Goal: Task Accomplishment & Management: Use online tool/utility

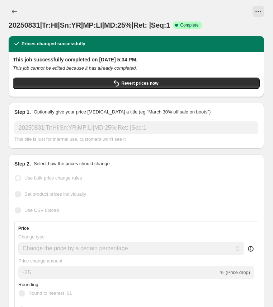
select select "percentage"
select select "collection"
select select "product_status"
select select "tag"
select select "not_equal"
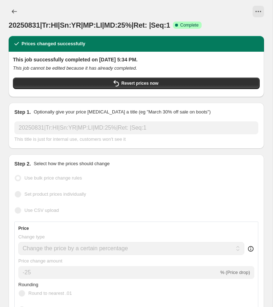
select select "tag"
select select "not_equal"
select select "tag"
select select "not_equal"
click at [12, 13] on icon "Price change jobs" at bounding box center [14, 11] width 7 height 7
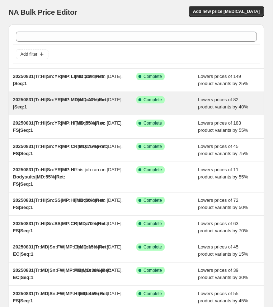
click at [58, 109] on span "20250831|Tr:HI|Sn:YR|MP:MD|MD:40%|Ret: |Seq:1" at bounding box center [60, 103] width 95 height 13
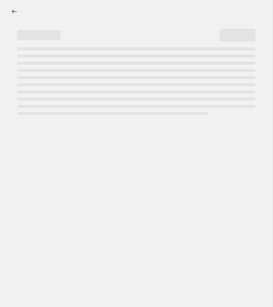
select select "percentage"
select select "collection"
select select "product_status"
select select "tag"
select select "not_equal"
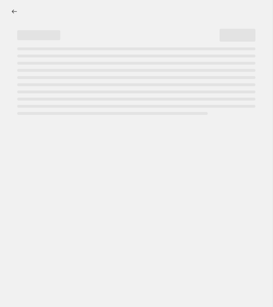
select select "tag"
select select "not_equal"
select select "tag"
select select "not_equal"
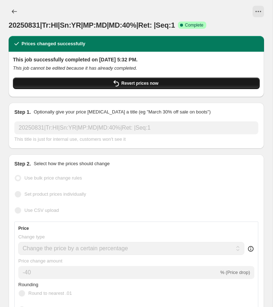
click at [126, 86] on button "Revert prices now" at bounding box center [136, 83] width 247 height 11
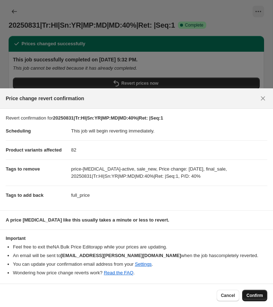
click at [250, 293] on button "Confirm" at bounding box center [254, 295] width 25 height 11
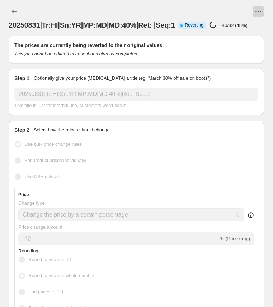
click at [258, 12] on icon "View actions for 20250831|Tr:HI|Sn:YR|MP:MD|MD:40%|Ret: |Seq:1" at bounding box center [258, 11] width 7 height 7
click at [222, 9] on div at bounding box center [148, 11] width 231 height 11
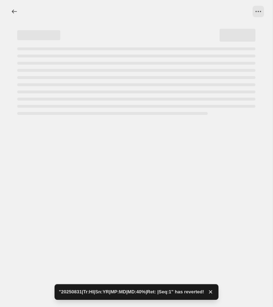
select select "percentage"
select select "collection"
select select "product_status"
select select "tag"
select select "not_equal"
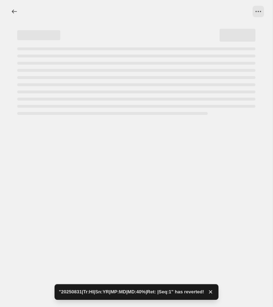
select select "tag"
select select "not_equal"
select select "tag"
select select "not_equal"
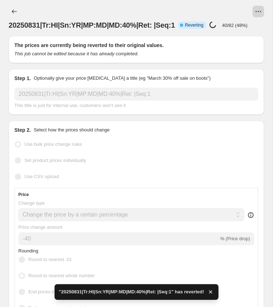
click at [260, 9] on icon "View actions for 20250831|Tr:HI|Sn:YR|MP:MD|MD:40%|Ret: |Seq:1" at bounding box center [258, 11] width 7 height 7
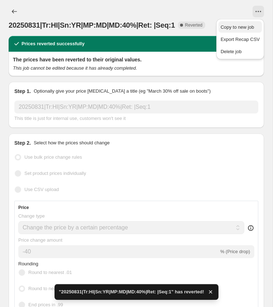
click at [244, 26] on span "Copy to new job" at bounding box center [237, 26] width 33 height 5
select select "percentage"
select select "collection"
select select "product_status"
select select "tag"
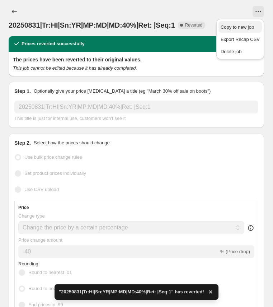
select select "not_equal"
select select "tag"
select select "not_equal"
select select "tag"
select select "not_equal"
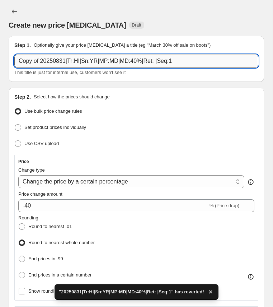
click at [52, 62] on input "Copy of 20250831|Tr:HI|Sn:YR|MP:MD|MD:40%|Ret: |Seq:1" at bounding box center [136, 61] width 244 height 13
paste input "20250831|Tr:HI|Sn:YR|MP:MD|MD:40%|Ret: FS"
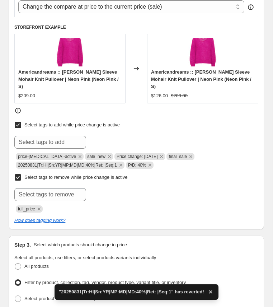
scroll to position [335, 0]
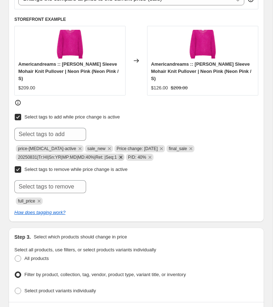
type input "20250831|Tr:HI|Sn:YR|MP:MD|MD:40%|Ret: FS|Seq:1"
click at [124, 154] on icon "Remove 20250831|Tr:HI|Sn:YR|MP:MD|MD:40%|Ret: |Seq:1" at bounding box center [121, 157] width 6 height 6
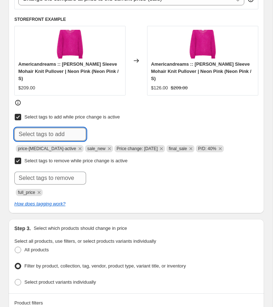
click at [52, 130] on input "text" at bounding box center [50, 134] width 72 height 13
paste input "20250831|Tr:HI|Sn:YR|MP:MD|MD:40%|Ret: FS|Seq:1"
type input "20250831|Tr:HI|Sn:YR|MP:MD|MD:40%|Ret: FS|Seq:1"
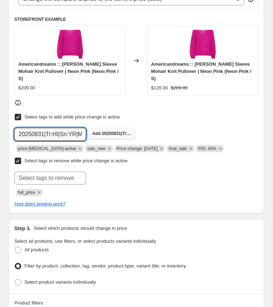
click at [115, 133] on span "20250831|Tr:..." at bounding box center [116, 133] width 29 height 5
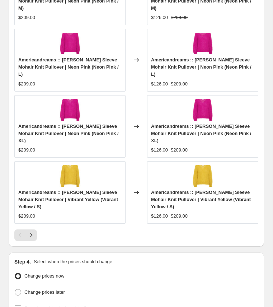
scroll to position [1073, 0]
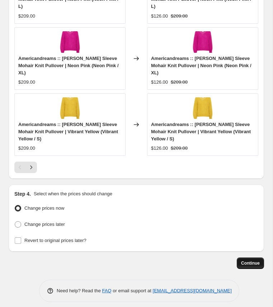
click at [249, 260] on span "Continue" at bounding box center [250, 263] width 19 height 6
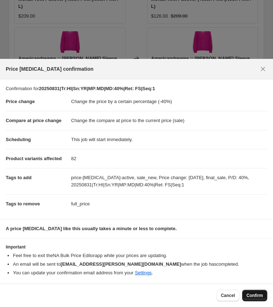
click at [257, 294] on span "Confirm" at bounding box center [255, 296] width 17 height 6
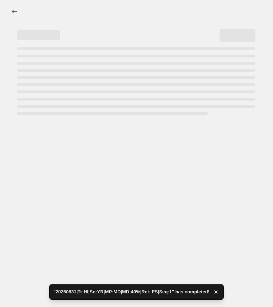
select select "percentage"
select select "collection"
select select "product_status"
select select "tag"
select select "not_equal"
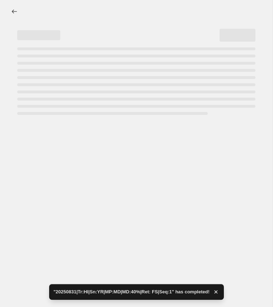
select select "tag"
select select "not_equal"
select select "tag"
select select "not_equal"
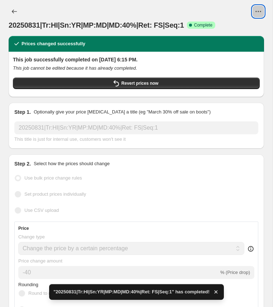
click at [260, 10] on icon "View actions for 20250831|Tr:HI|Sn:YR|MP:MD|MD:40%|Ret: FS|Seq:1" at bounding box center [258, 11] width 7 height 7
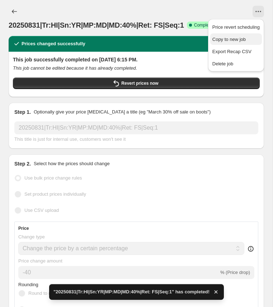
click at [232, 40] on span "Copy to new job" at bounding box center [229, 39] width 33 height 5
select select "percentage"
select select "collection"
select select "product_status"
select select "tag"
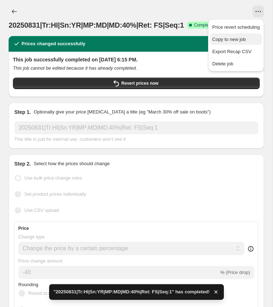
select select "not_equal"
select select "tag"
select select "not_equal"
select select "tag"
select select "not_equal"
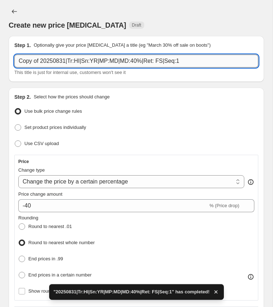
click at [50, 63] on input "Copy of 20250831|Tr:HI|Sn:YR|MP:MD|MD:40%|Ret: FS|Seq:1" at bounding box center [136, 61] width 244 height 13
paste input "20250831|Tr:HI|Sn:FW|MP:CR|MD:7"
type input "20250831|Tr:HI|Sn:FW|MP:CR|MD:70%|Ret: FS|Seq:1"
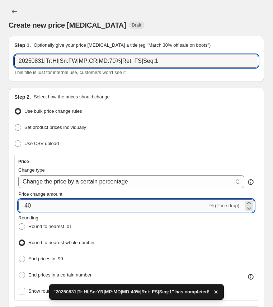
click at [29, 208] on input "-40" at bounding box center [113, 205] width 190 height 13
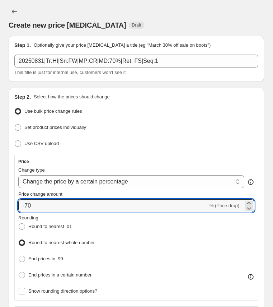
type input "-70"
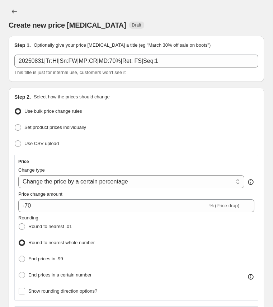
click at [110, 230] on div "Rounding Round to nearest .01 Round to nearest whole number End prices in .99 E…" at bounding box center [136, 247] width 236 height 66
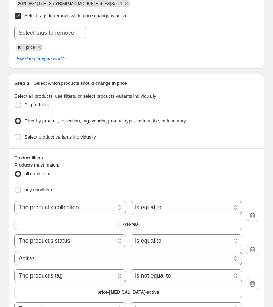
scroll to position [481, 0]
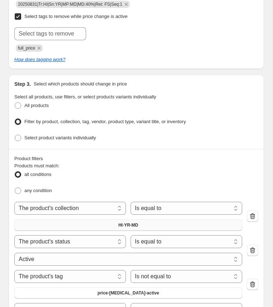
click at [110, 220] on button "HI-YR-MD" at bounding box center [128, 225] width 228 height 11
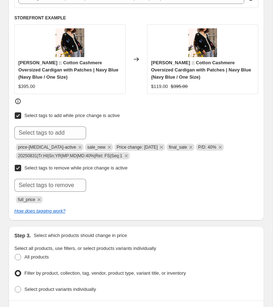
scroll to position [321, 0]
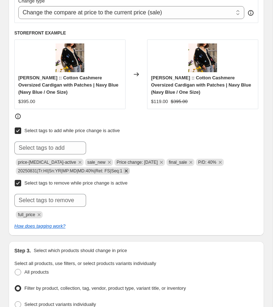
click at [128, 170] on icon "Remove 20250831|Tr:HI|Sn:YR|MP:MD|MD:40%|Ret: FS|Seq:1" at bounding box center [126, 171] width 3 height 3
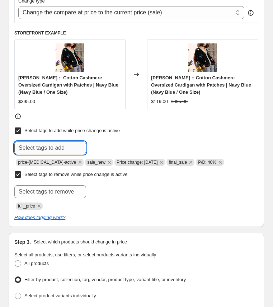
click at [66, 146] on input "text" at bounding box center [50, 148] width 72 height 13
paste input "20250831|Tr:HI|Sn:FW|MP:CR|MD:70%|Ret: FS|Seq:1"
type input "20250831|Tr:HI|Sn:FW|MP:CR|MD:70%|Ret: FS|Seq:1"
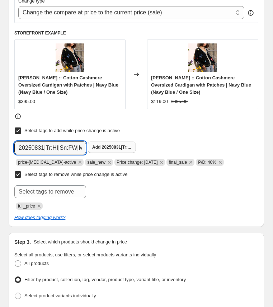
click at [110, 145] on span "20250831|Tr:..." at bounding box center [116, 147] width 29 height 5
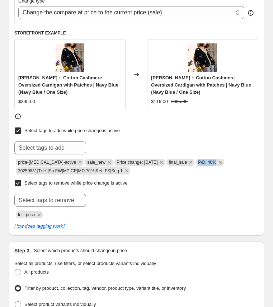
copy span "P/D: 40%"
drag, startPoint x: 199, startPoint y: 160, endPoint x: 217, endPoint y: 161, distance: 18.3
click at [217, 161] on span "P/D: 40%" at bounding box center [210, 162] width 28 height 7
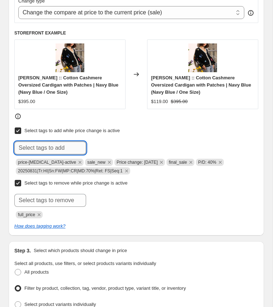
click at [68, 143] on input "text" at bounding box center [50, 148] width 72 height 13
paste input "P/D: 40%"
click at [34, 145] on input "P/D: 40%" at bounding box center [50, 148] width 72 height 13
type input "P/D: 70%"
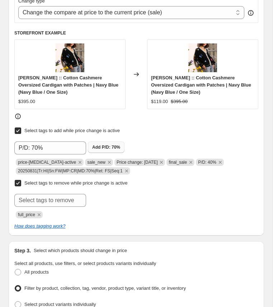
click at [108, 145] on span "P/D: 70%" at bounding box center [111, 147] width 18 height 5
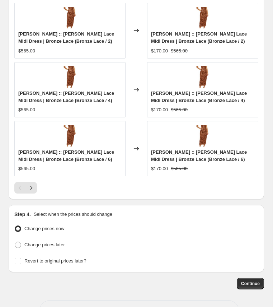
scroll to position [1031, 0]
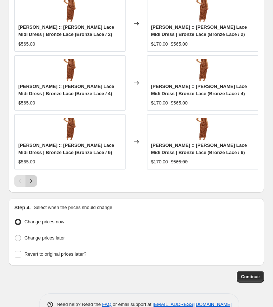
click at [33, 177] on icon "Next" at bounding box center [31, 180] width 7 height 7
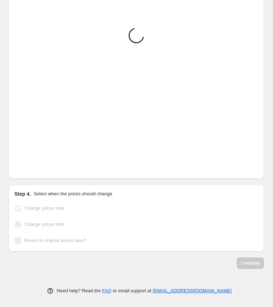
scroll to position [1024, 0]
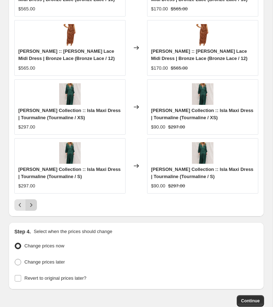
click at [30, 199] on button "Next" at bounding box center [31, 204] width 11 height 11
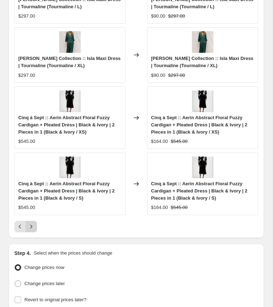
scroll to position [992, 0]
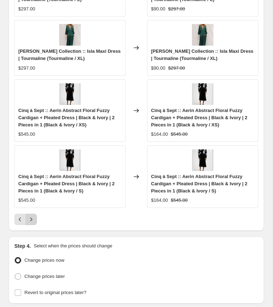
click at [33, 217] on icon "Next" at bounding box center [31, 219] width 7 height 7
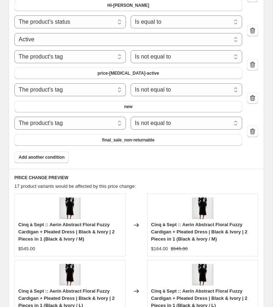
scroll to position [874, 0]
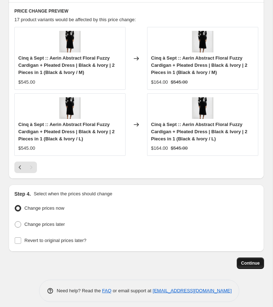
click at [248, 258] on button "Continue" at bounding box center [250, 263] width 27 height 11
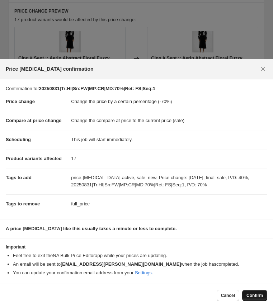
click at [258, 297] on span "Confirm" at bounding box center [255, 296] width 17 height 6
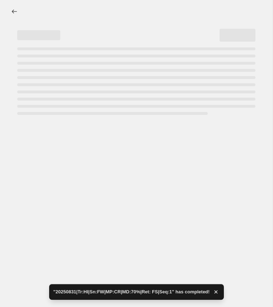
select select "percentage"
select select "collection"
select select "product_status"
select select "tag"
select select "not_equal"
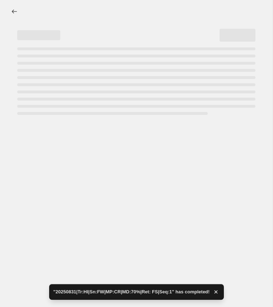
select select "tag"
select select "not_equal"
select select "tag"
select select "not_equal"
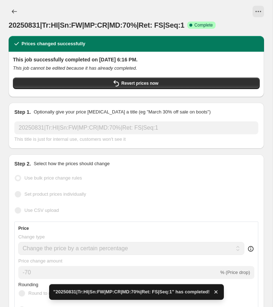
click at [262, 12] on icon "View actions for 20250831|Tr:HI|Sn:FW|MP:CR|MD:70%|Ret: FS|Seq:1" at bounding box center [258, 11] width 7 height 7
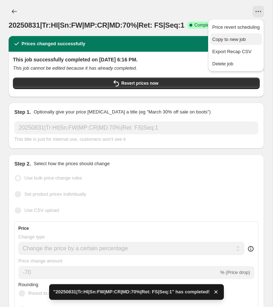
click at [229, 39] on span "Copy to new job" at bounding box center [229, 39] width 33 height 5
select select "percentage"
select select "collection"
select select "product_status"
select select "tag"
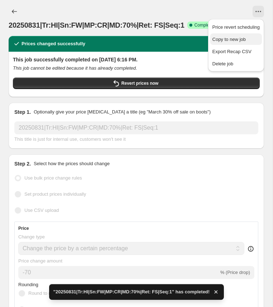
select select "not_equal"
select select "tag"
select select "not_equal"
select select "tag"
select select "not_equal"
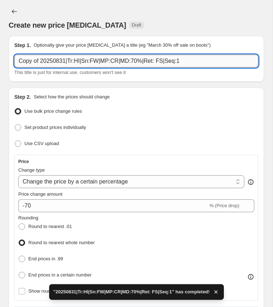
click at [86, 57] on input "Copy of 20250831|Tr:HI|Sn:FW|MP:CR|MD:70%|Ret: FS|Seq:1" at bounding box center [136, 61] width 244 height 13
paste input "20250831|Tr:HI|Sn:FW|MP:HI|MD:55"
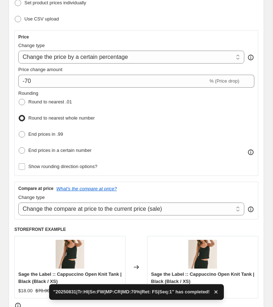
scroll to position [129, 0]
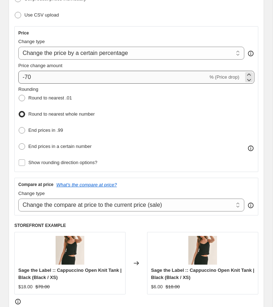
type input "20250831|Tr:HI|Sn:FW|MP:HI|MD:55%|Ret: FS|Seq:1"
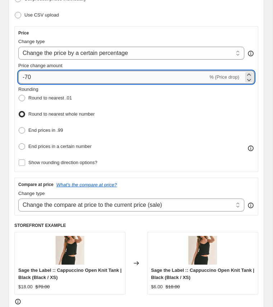
click at [35, 75] on input "-70" at bounding box center [113, 77] width 190 height 13
type input "-7"
type input "-55"
click at [118, 106] on div "Rounding Round to nearest .01 Round to nearest whole number End prices in .99 E…" at bounding box center [136, 119] width 236 height 66
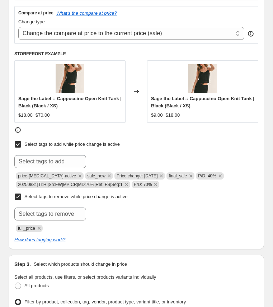
scroll to position [306, 0]
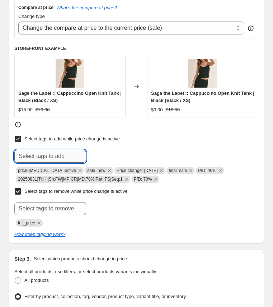
click at [68, 154] on input "text" at bounding box center [50, 156] width 72 height 13
paste input "20250831|Tr:HI|Sn:FW|MP:HI|MD:55%|Ret: FS|Seq:1"
type input "20250831|Tr:HI|Sn:FW|MP:HI|MD:55%|Ret: FS|Seq:1"
click at [112, 153] on span "20250831|Tr:..." at bounding box center [116, 155] width 29 height 5
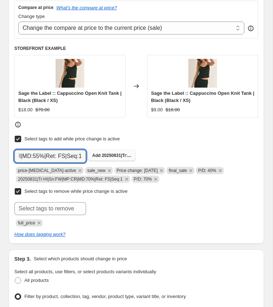
scroll to position [0, 0]
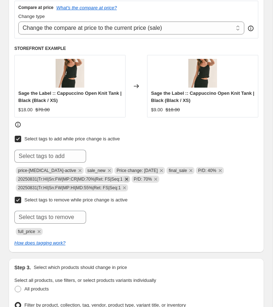
click at [130, 177] on icon "Remove 20250831|Tr:HI|Sn:FW|MP:CR|MD:70%|Ret: FS|Seq:1" at bounding box center [127, 179] width 6 height 6
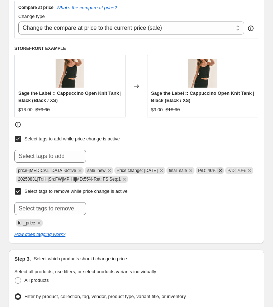
click at [222, 168] on icon "Remove P/D: 40%" at bounding box center [220, 170] width 6 height 6
copy span "P/D: 70%"
drag, startPoint x: 198, startPoint y: 167, endPoint x: 216, endPoint y: 168, distance: 18.7
click at [216, 168] on span "P/D: 70%" at bounding box center [210, 170] width 28 height 7
click at [70, 152] on input "text" at bounding box center [50, 156] width 72 height 13
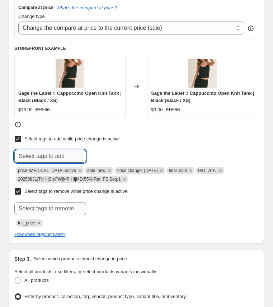
paste input "P/D: 70%"
click at [36, 153] on input "P/D: 70%" at bounding box center [50, 156] width 72 height 13
type input "P/D: 55%"
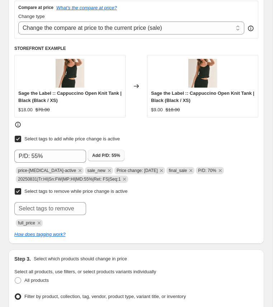
click at [105, 153] on span "P/D: 55%" at bounding box center [111, 155] width 18 height 5
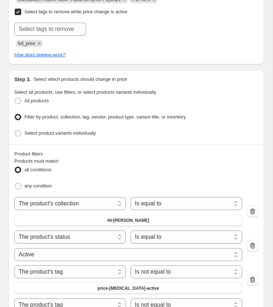
scroll to position [486, 0]
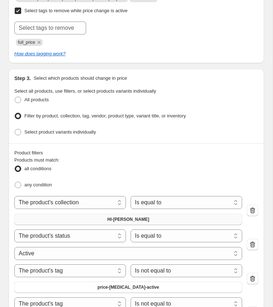
click at [131, 217] on span "HI-FW-CR" at bounding box center [128, 220] width 42 height 6
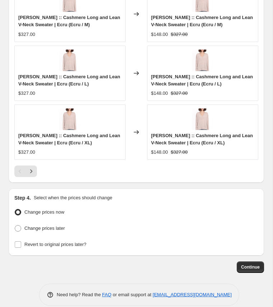
scroll to position [1030, 0]
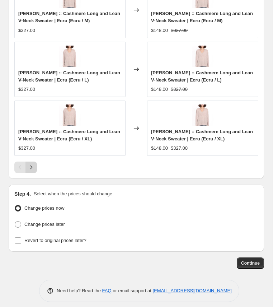
click at [33, 164] on icon "Next" at bounding box center [31, 167] width 7 height 7
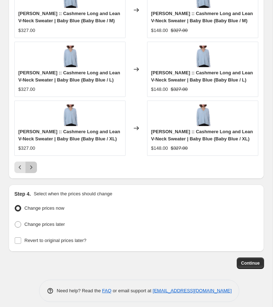
click at [33, 164] on icon "Next" at bounding box center [31, 167] width 7 height 7
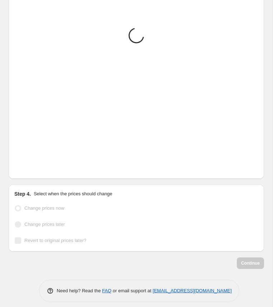
scroll to position [1037, 0]
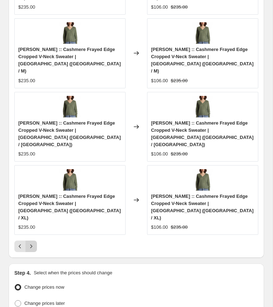
click at [32, 245] on icon "Next" at bounding box center [31, 247] width 2 height 4
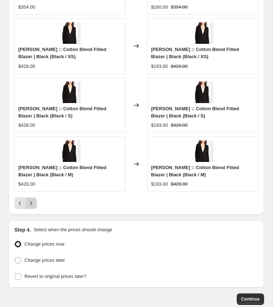
click at [34, 200] on icon "Next" at bounding box center [31, 203] width 7 height 7
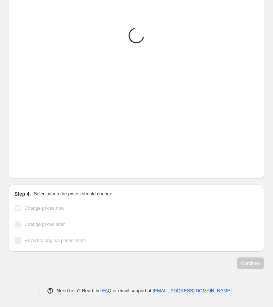
scroll to position [1030, 0]
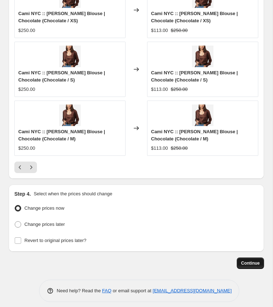
click at [245, 260] on span "Continue" at bounding box center [250, 263] width 19 height 6
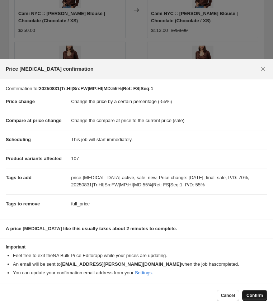
click at [253, 296] on span "Confirm" at bounding box center [255, 296] width 17 height 6
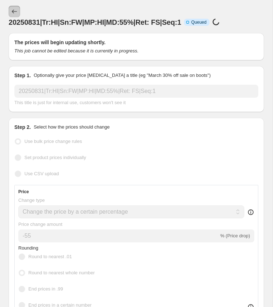
click at [16, 11] on icon "Price change jobs" at bounding box center [14, 11] width 7 height 7
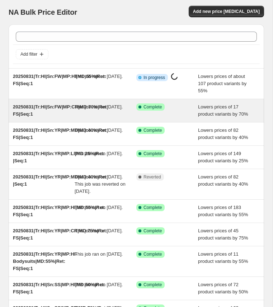
click at [87, 110] on span "This job ran on [DATE]." at bounding box center [99, 106] width 48 height 5
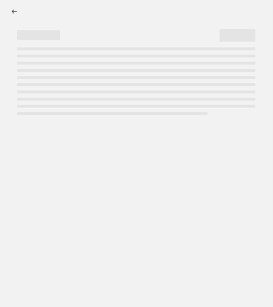
select select "percentage"
select select "collection"
select select "product_status"
select select "tag"
select select "not_equal"
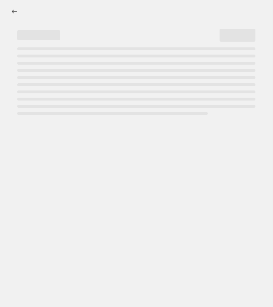
select select "tag"
select select "not_equal"
select select "tag"
select select "not_equal"
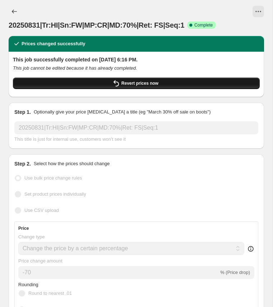
click at [138, 84] on span "Revert prices now" at bounding box center [139, 83] width 37 height 6
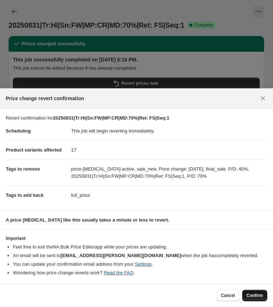
click at [255, 294] on span "Confirm" at bounding box center [255, 296] width 17 height 6
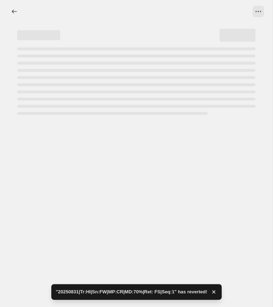
select select "percentage"
select select "collection"
select select "product_status"
select select "tag"
select select "not_equal"
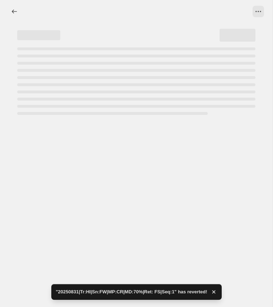
select select "tag"
select select "not_equal"
select select "tag"
select select "not_equal"
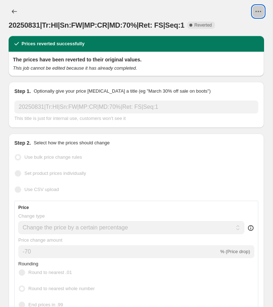
click at [261, 11] on icon "View actions for 20250831|Tr:HI|Sn:FW|MP:CR|MD:70%|Ret: FS|Seq:1" at bounding box center [260, 11] width 1 height 1
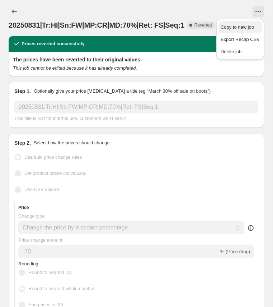
click at [242, 25] on span "Copy to new job" at bounding box center [237, 26] width 33 height 5
select select "percentage"
select select "collection"
select select "product_status"
select select "tag"
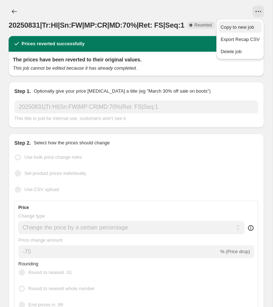
select select "not_equal"
select select "tag"
select select "not_equal"
select select "tag"
select select "not_equal"
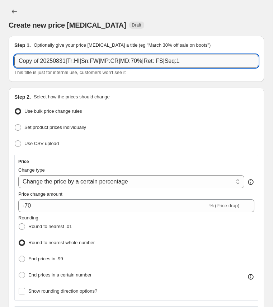
click at [41, 60] on input "Copy of 20250831|Tr:HI|Sn:FW|MP:CR|MD:70%|Ret: FS|Seq:1" at bounding box center [136, 61] width 244 height 13
type input "20250831|Tr:HI|Sn:FW|MP:CR|MD:70%|Ret: FS|Seq:1"
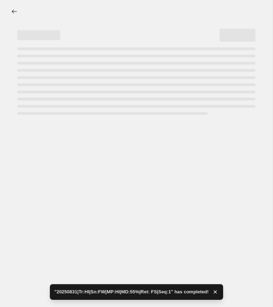
select select "percentage"
select select "collection"
select select "product_status"
select select "tag"
select select "not_equal"
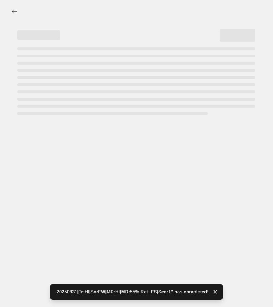
select select "tag"
select select "not_equal"
select select "tag"
select select "not_equal"
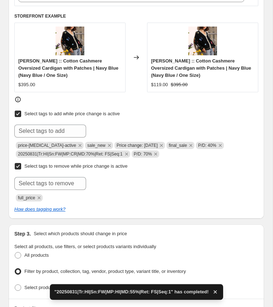
scroll to position [355, 0]
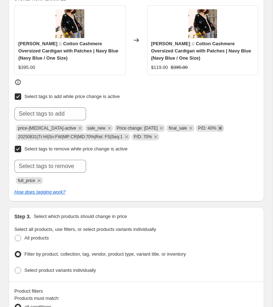
click at [221, 126] on icon "Remove P/D: 40%" at bounding box center [220, 128] width 6 height 6
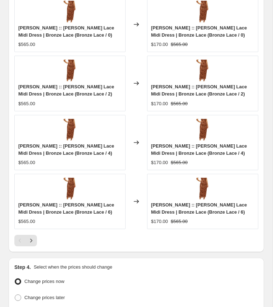
scroll to position [1044, 0]
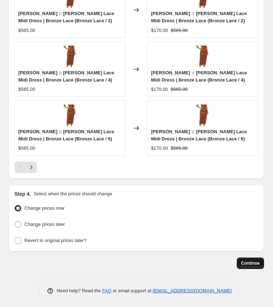
click at [253, 260] on span "Continue" at bounding box center [250, 263] width 19 height 6
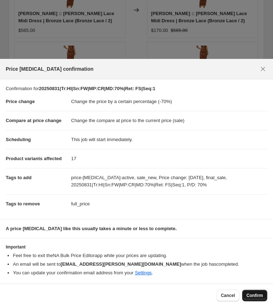
click at [256, 296] on span "Confirm" at bounding box center [255, 296] width 17 height 6
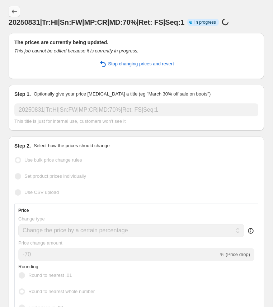
click at [17, 9] on icon "Price change jobs" at bounding box center [14, 11] width 7 height 7
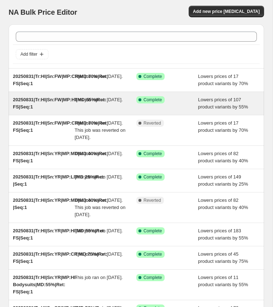
click at [120, 111] on div "This job ran on [DATE]." at bounding box center [106, 103] width 62 height 14
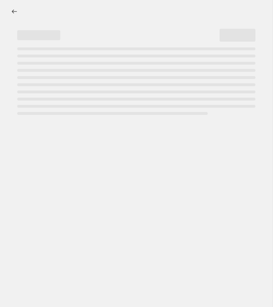
select select "percentage"
select select "collection"
select select "product_status"
select select "tag"
select select "not_equal"
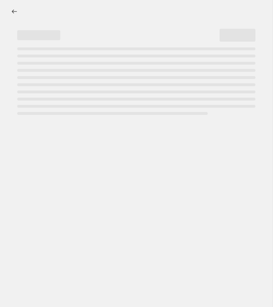
select select "tag"
select select "not_equal"
select select "tag"
select select "not_equal"
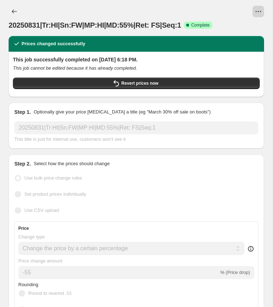
click at [263, 10] on button "View actions for 20250831|Tr:HI|Sn:FW|MP:HI|MD:55%|Ret: FS|Seq:1" at bounding box center [258, 11] width 11 height 11
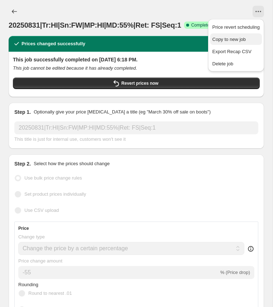
click at [234, 39] on span "Copy to new job" at bounding box center [229, 39] width 33 height 5
select select "percentage"
select select "collection"
select select "product_status"
select select "tag"
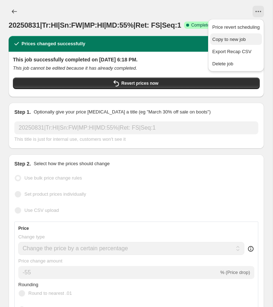
select select "not_equal"
select select "tag"
select select "not_equal"
select select "tag"
select select "not_equal"
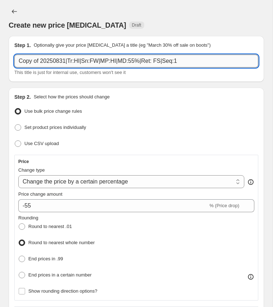
click at [45, 61] on input "Copy of 20250831|Tr:HI|Sn:FW|MP:HI|MD:55%|Ret: FS|Seq:1" at bounding box center [136, 61] width 244 height 13
paste input "20250831|Tr:HI|Sn:FW|MP:MD|MD:4"
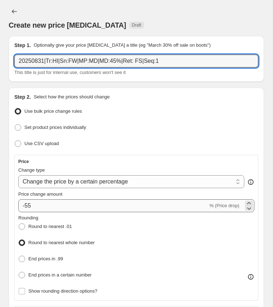
type input "20250831|Tr:HI|Sn:FW|MP:MD|MD:45%|Ret: FS|Seq:1"
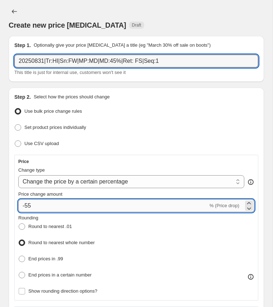
click at [29, 204] on input "-55" at bounding box center [113, 205] width 190 height 13
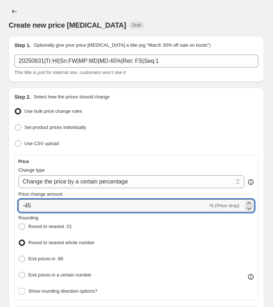
type input "-45"
click at [117, 227] on div "Rounding Round to nearest .01 Round to nearest whole number End prices in .99 E…" at bounding box center [136, 247] width 236 height 66
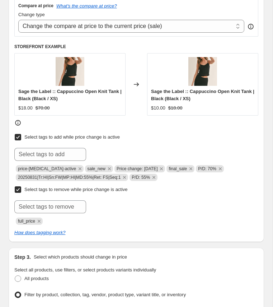
scroll to position [310, 0]
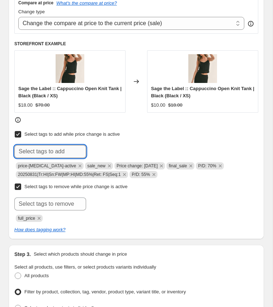
click at [61, 148] on input "text" at bounding box center [50, 151] width 72 height 13
paste input "20250831|Tr:HI|Sn:FW|MP:MD|MD:45%|Ret: FS|Seq:1"
type input "20250831|Tr:HI|Sn:FW|MP:MD|MD:45%|Ret: FS|Seq:1"
click at [110, 148] on span "20250831|Tr:..." at bounding box center [116, 150] width 29 height 5
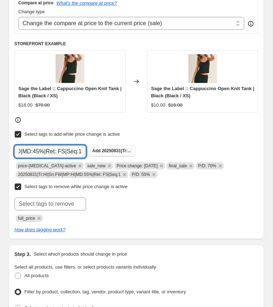
scroll to position [0, 0]
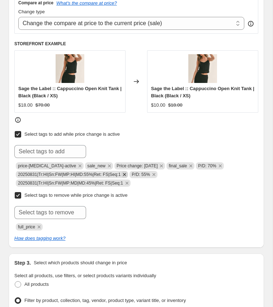
click at [128, 171] on icon "Remove 20250831|Tr:HI|Sn:FW|MP:HI|MD:55%|Ret: FS|Seq:1" at bounding box center [124, 174] width 6 height 6
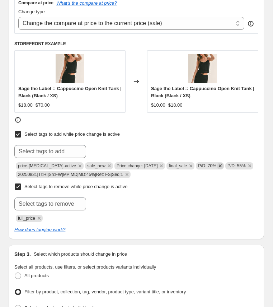
click at [221, 165] on icon "Remove P/D: 70%" at bounding box center [220, 166] width 3 height 3
drag, startPoint x: 198, startPoint y: 164, endPoint x: 219, endPoint y: 165, distance: 21.6
click at [219, 165] on span "P/D: 55%" at bounding box center [210, 165] width 28 height 7
copy span "P/D: 55%"
click at [45, 146] on input "text" at bounding box center [50, 151] width 72 height 13
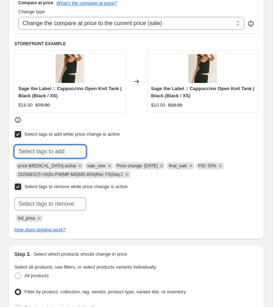
paste input "P/D: 55%"
click at [35, 148] on input "P/D: 55%" at bounding box center [50, 151] width 72 height 13
type input "P/D: 45%"
click at [220, 164] on icon "Remove P/D: 55%" at bounding box center [220, 166] width 6 height 6
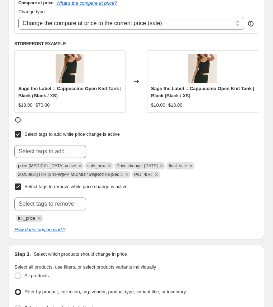
click at [193, 209] on div "Submit full_price" at bounding box center [136, 210] width 244 height 24
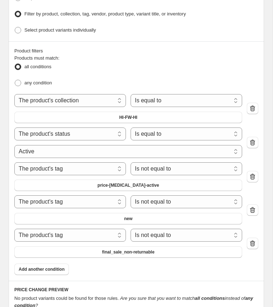
scroll to position [628, 0]
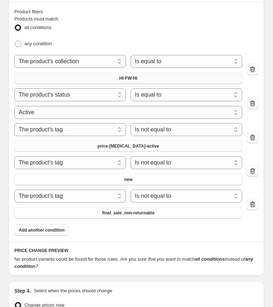
click at [145, 73] on button "HI-FW-HI" at bounding box center [128, 78] width 228 height 11
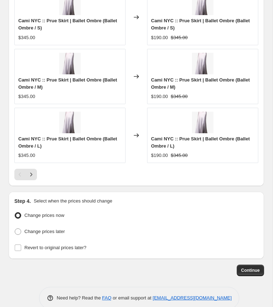
scroll to position [1044, 0]
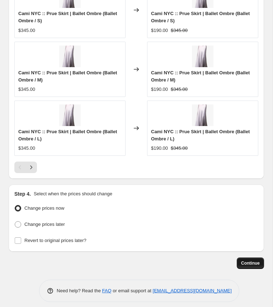
click at [255, 260] on span "Continue" at bounding box center [250, 263] width 19 height 6
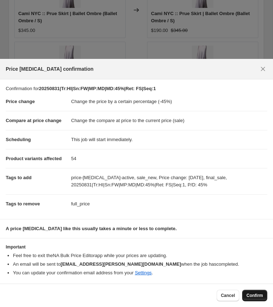
click at [257, 296] on span "Confirm" at bounding box center [255, 296] width 17 height 6
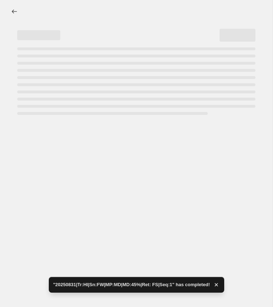
select select "percentage"
select select "collection"
select select "product_status"
select select "tag"
select select "not_equal"
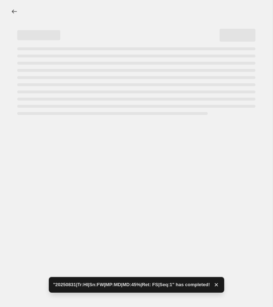
select select "tag"
select select "not_equal"
select select "tag"
select select "not_equal"
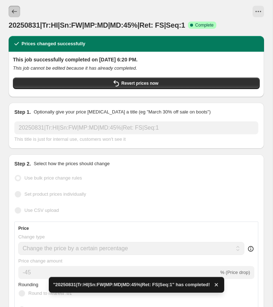
click at [17, 11] on icon "Price change jobs" at bounding box center [14, 11] width 7 height 7
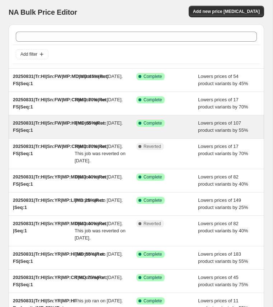
click at [82, 134] on div "This job ran on [DATE]." at bounding box center [106, 127] width 62 height 14
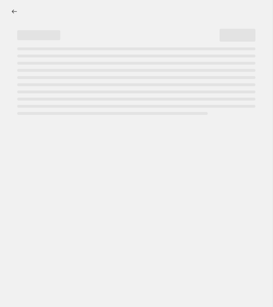
select select "percentage"
select select "collection"
select select "product_status"
select select "tag"
select select "not_equal"
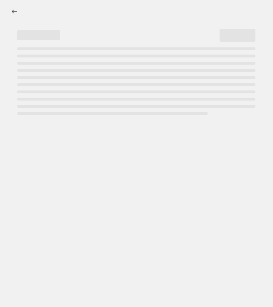
select select "tag"
select select "not_equal"
select select "tag"
select select "not_equal"
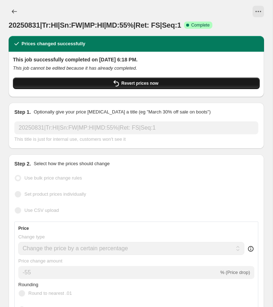
click at [164, 81] on button "Revert prices now" at bounding box center [136, 83] width 247 height 11
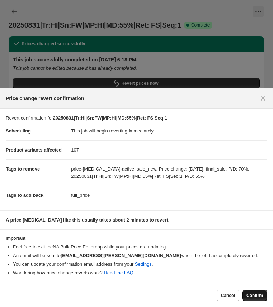
click at [255, 297] on span "Confirm" at bounding box center [255, 296] width 17 height 6
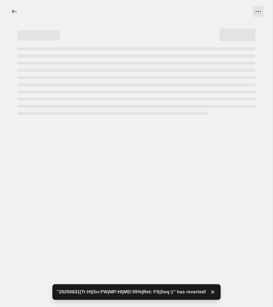
select select "percentage"
select select "collection"
select select "product_status"
select select "tag"
select select "not_equal"
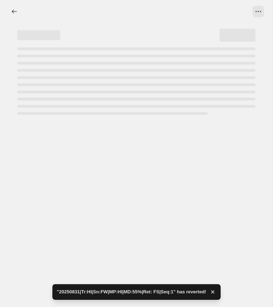
select select "tag"
select select "not_equal"
select select "tag"
select select "not_equal"
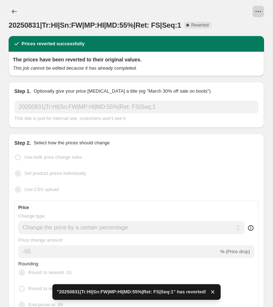
click at [260, 11] on icon "View actions for 20250831|Tr:HI|Sn:FW|MP:HI|MD:55%|Ret: FS|Seq:1" at bounding box center [258, 11] width 7 height 7
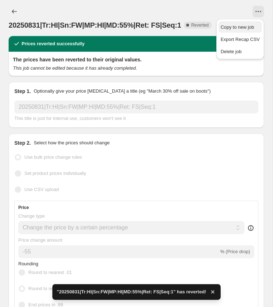
click at [248, 26] on span "Copy to new job" at bounding box center [237, 26] width 33 height 5
select select "percentage"
select select "collection"
select select "product_status"
select select "tag"
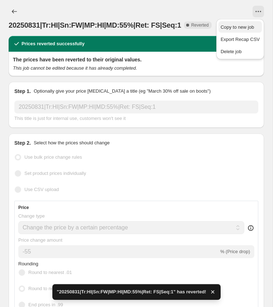
select select "not_equal"
select select "tag"
select select "not_equal"
select select "tag"
select select "not_equal"
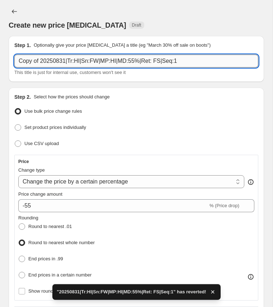
click at [41, 62] on input "Copy of 20250831|Tr:HI|Sn:FW|MP:HI|MD:55%|Ret: FS|Seq:1" at bounding box center [136, 61] width 244 height 13
type input "20250831|Tr:HI|Sn:FW|MP:HI|MD:55%|Ret: FS|Seq:1"
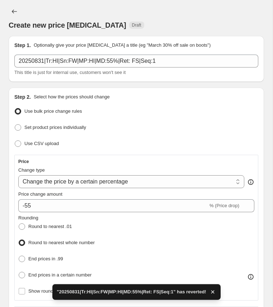
click at [132, 139] on div "Use CSV upload" at bounding box center [136, 144] width 244 height 10
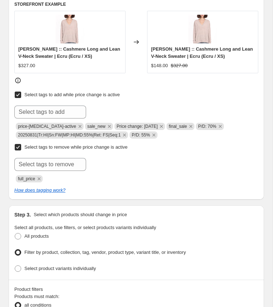
scroll to position [368, 0]
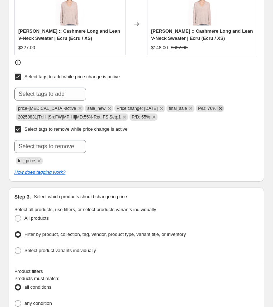
click at [221, 105] on icon "Remove P/D: 70%" at bounding box center [220, 108] width 6 height 6
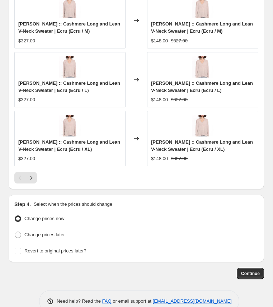
scroll to position [1030, 0]
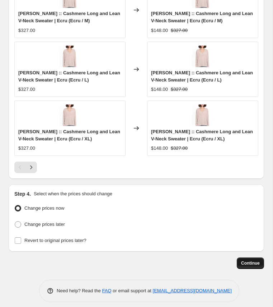
click at [248, 260] on button "Continue" at bounding box center [250, 263] width 27 height 11
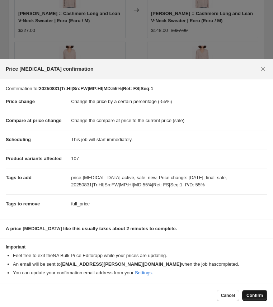
click at [253, 294] on span "Confirm" at bounding box center [255, 296] width 17 height 6
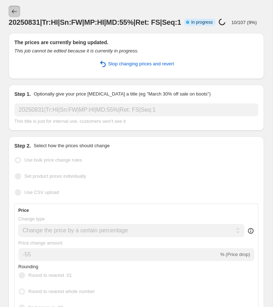
click at [15, 12] on icon "Price change jobs" at bounding box center [14, 11] width 7 height 7
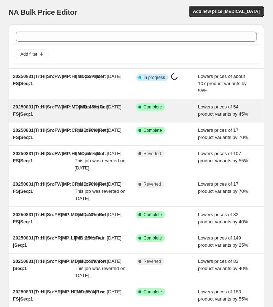
click at [62, 110] on div "20250831|Tr:HI|Sn:FW|MP:MD|MD:45%|Ret: FS|Seq:1" at bounding box center [44, 110] width 62 height 14
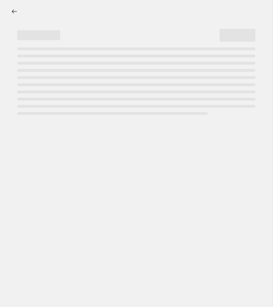
select select "percentage"
select select "collection"
select select "product_status"
select select "tag"
select select "not_equal"
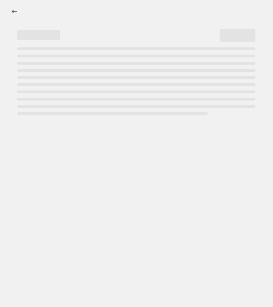
select select "tag"
select select "not_equal"
select select "tag"
select select "not_equal"
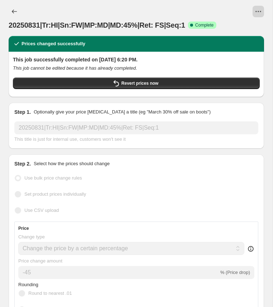
click at [261, 11] on icon "View actions for 20250831|Tr:HI|Sn:FW|MP:MD|MD:45%|Ret: FS|Seq:1" at bounding box center [260, 11] width 1 height 1
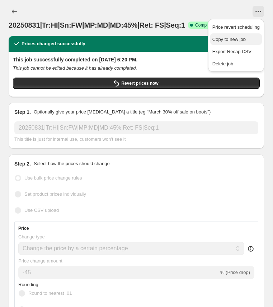
click at [227, 40] on span "Copy to new job" at bounding box center [229, 39] width 33 height 5
select select "percentage"
select select "collection"
select select "product_status"
select select "tag"
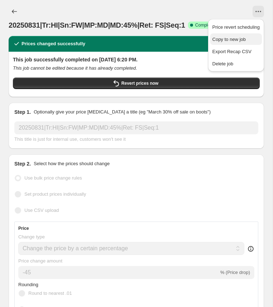
select select "not_equal"
select select "tag"
select select "not_equal"
select select "tag"
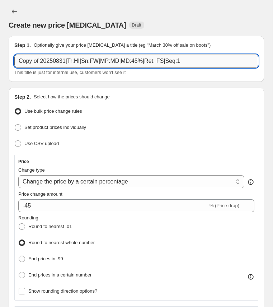
click at [47, 60] on input "Copy of 20250831|Tr:HI|Sn:FW|MP:MD|MD:45%|Ret: FS|Seq:1" at bounding box center [136, 61] width 244 height 13
paste input "20250831|Tr:HI|Sn:FW|MP:LI|MD:25%|Ret: EC"
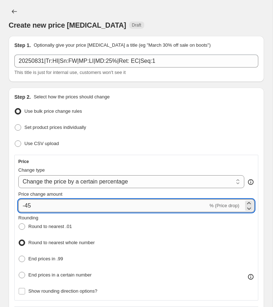
click at [28, 204] on input "-45" at bounding box center [113, 205] width 190 height 13
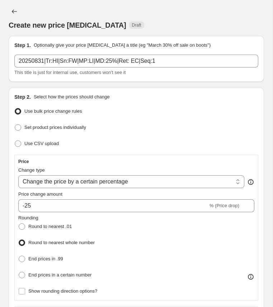
click at [113, 221] on div "Rounding Round to nearest .01 Round to nearest whole number End prices in .99 E…" at bounding box center [136, 247] width 236 height 66
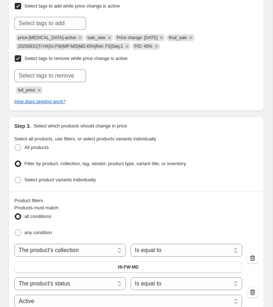
scroll to position [434, 0]
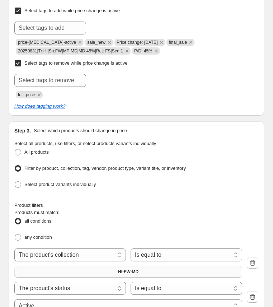
click at [121, 269] on span "HI-FW-MD" at bounding box center [128, 272] width 20 height 6
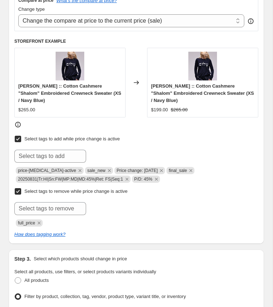
scroll to position [316, 0]
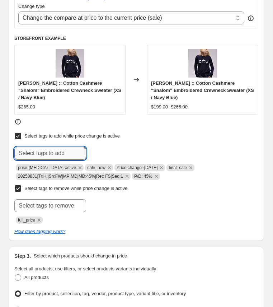
click at [65, 151] on input "text" at bounding box center [50, 153] width 72 height 13
paste input "20250831|Tr:HI|Sn:FW|MP:LI|MD:25%|Ret: EC|Seq:1"
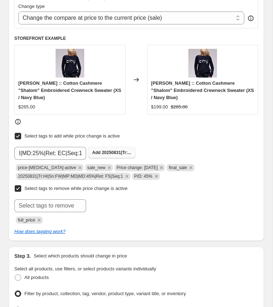
scroll to position [0, 0]
click at [112, 150] on span "20250831|Tr:..." at bounding box center [116, 152] width 29 height 5
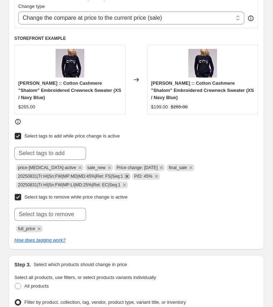
click at [130, 173] on icon "Remove 20250831|Tr:HI|Sn:FW|MP:MD|MD:45%|Ret: FS|Seq:1" at bounding box center [127, 176] width 6 height 6
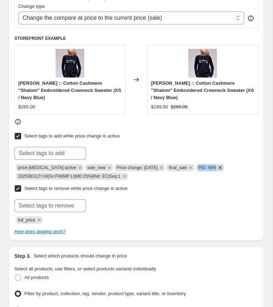
copy span "P/D: 45%"
drag, startPoint x: 198, startPoint y: 166, endPoint x: 218, endPoint y: 166, distance: 20.8
click at [218, 166] on span "P/D: 45%" at bounding box center [210, 167] width 28 height 7
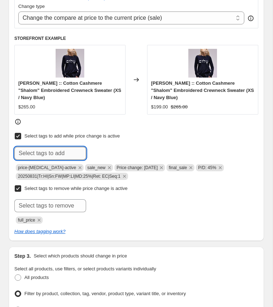
click at [69, 150] on input "text" at bounding box center [50, 153] width 72 height 13
paste input "P/D: 45%"
click at [34, 151] on input "P/D: 45%" at bounding box center [50, 153] width 72 height 13
click at [221, 166] on icon "Remove P/D: 45%" at bounding box center [220, 168] width 6 height 6
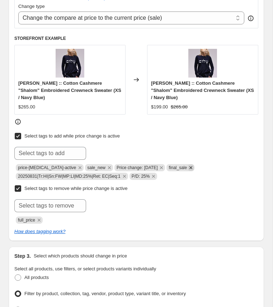
click at [190, 166] on icon "Remove final_sale" at bounding box center [191, 167] width 3 height 3
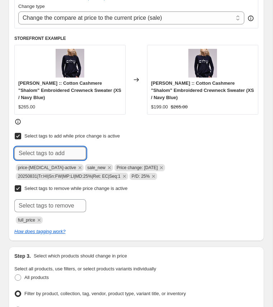
click at [70, 151] on input "text" at bounding box center [50, 153] width 72 height 13
click at [29, 148] on input "sale_credit_exchange" at bounding box center [50, 153] width 72 height 13
paste input "exchange_credit"
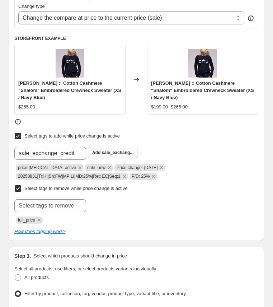
click at [118, 150] on span "sale_exchang..." at bounding box center [118, 152] width 32 height 5
click at [153, 228] on div "How does tagging work?" at bounding box center [136, 231] width 244 height 7
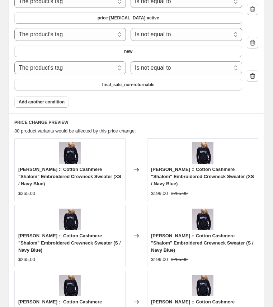
scroll to position [742, 0]
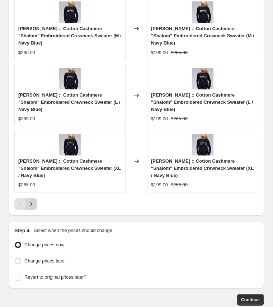
click at [33, 200] on icon "Next" at bounding box center [31, 203] width 7 height 7
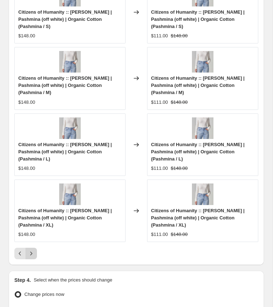
scroll to position [1036, 0]
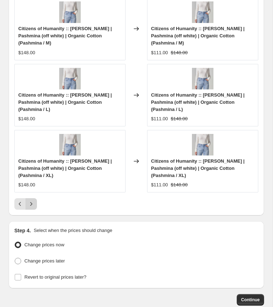
click at [33, 200] on icon "Next" at bounding box center [31, 203] width 7 height 7
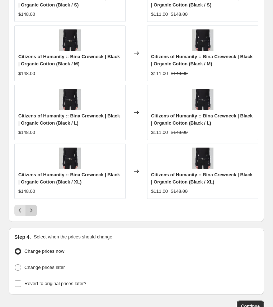
scroll to position [1029, 0]
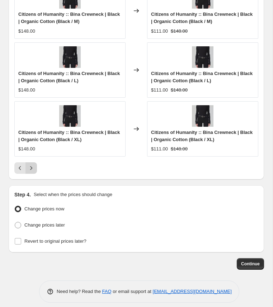
click at [34, 168] on button "Next" at bounding box center [31, 167] width 11 height 11
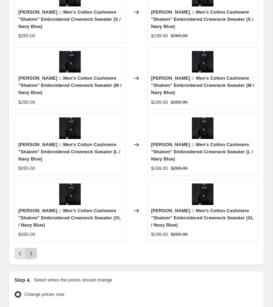
scroll to position [1036, 0]
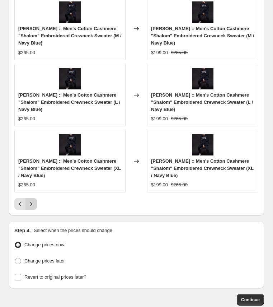
click at [34, 200] on icon "Next" at bounding box center [31, 203] width 7 height 7
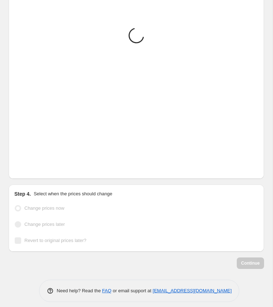
scroll to position [1029, 0]
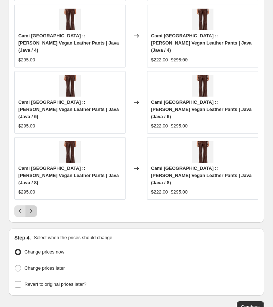
click at [32, 208] on icon "Next" at bounding box center [31, 211] width 7 height 7
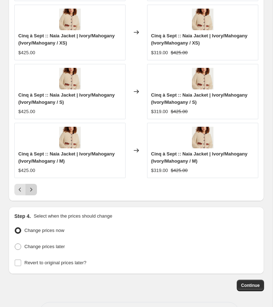
click at [32, 186] on icon "Next" at bounding box center [31, 189] width 7 height 7
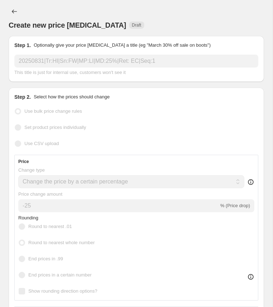
select select "percentage"
select select "collection"
select select "product_status"
select select "tag"
select select "not_equal"
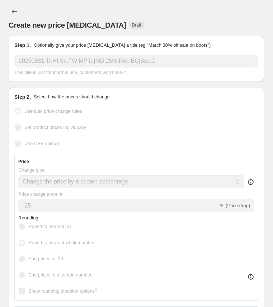
select select "tag"
select select "not_equal"
select select "tag"
select select "not_equal"
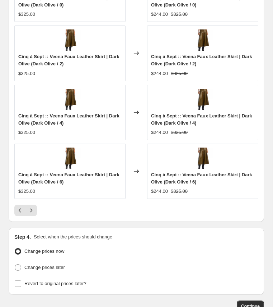
scroll to position [1029, 0]
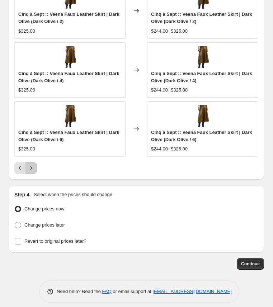
click at [32, 165] on icon "Next" at bounding box center [31, 168] width 7 height 7
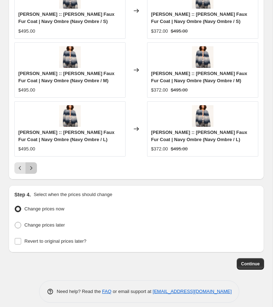
click at [32, 165] on icon "Next" at bounding box center [31, 168] width 7 height 7
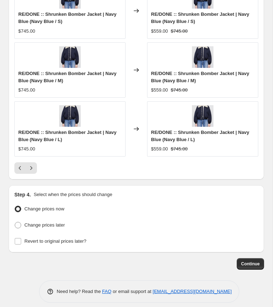
click at [32, 165] on icon "Next" at bounding box center [31, 168] width 7 height 7
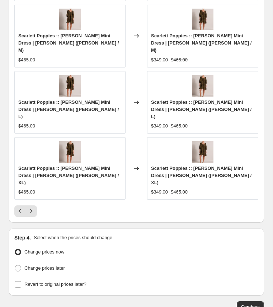
click at [32, 208] on icon "Next" at bounding box center [31, 211] width 7 height 7
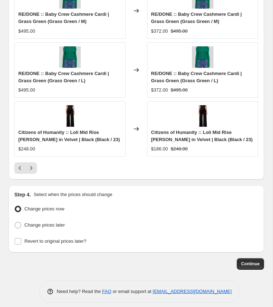
click at [32, 165] on icon "Next" at bounding box center [31, 168] width 7 height 7
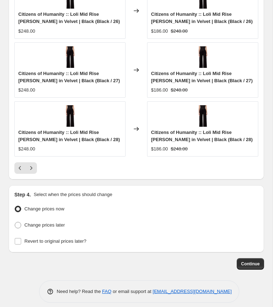
click at [32, 165] on icon "Next" at bounding box center [31, 168] width 7 height 7
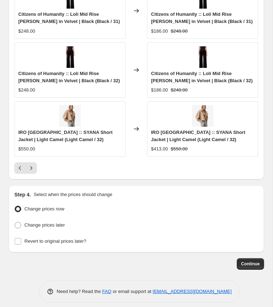
click at [32, 165] on icon "Next" at bounding box center [31, 168] width 7 height 7
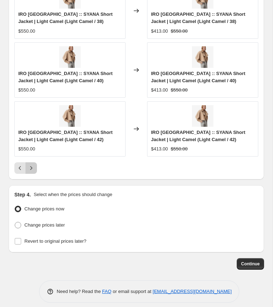
click at [32, 165] on icon "Next" at bounding box center [31, 168] width 7 height 7
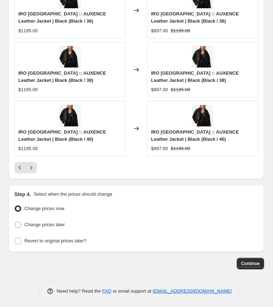
scroll to position [1030, 0]
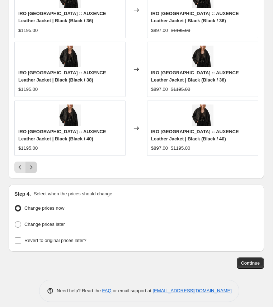
click at [33, 166] on icon "Next" at bounding box center [31, 167] width 7 height 7
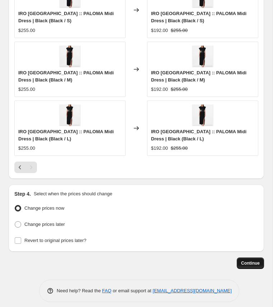
click at [248, 260] on span "Continue" at bounding box center [250, 263] width 19 height 6
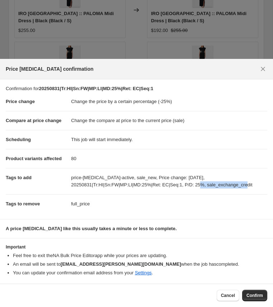
drag, startPoint x: 212, startPoint y: 185, endPoint x: 256, endPoint y: 190, distance: 44.4
click at [256, 190] on dd "price-[MEDICAL_DATA]-active, sale_new, Price change: [DATE], 20250831|Tr:HI|Sn:…" at bounding box center [169, 181] width 197 height 26
click at [257, 291] on button "Confirm" at bounding box center [254, 295] width 25 height 11
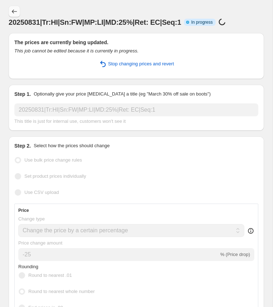
click at [16, 11] on icon "Price change jobs" at bounding box center [14, 12] width 5 height 4
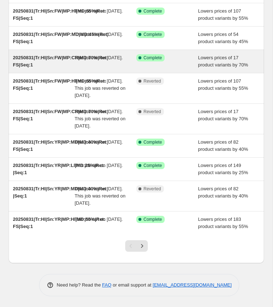
scroll to position [135, 0]
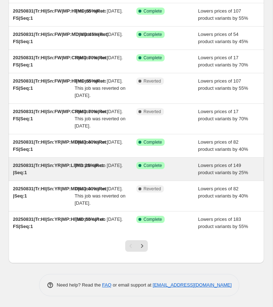
click at [54, 174] on div "20250831|Tr:HI|Sn:YR|MP:LI|MD:25%|Ret: |Seq:1" at bounding box center [44, 169] width 62 height 14
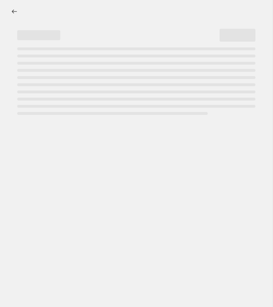
select select "percentage"
select select "collection"
select select "product_status"
select select "tag"
select select "not_equal"
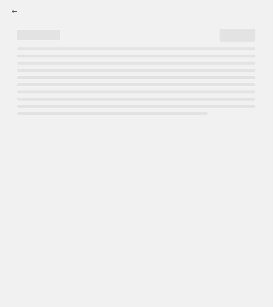
select select "tag"
select select "not_equal"
select select "tag"
select select "not_equal"
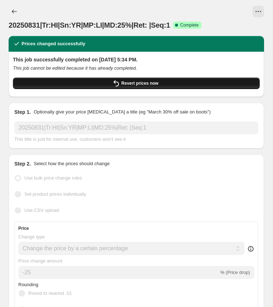
click at [172, 86] on button "Revert prices now" at bounding box center [136, 83] width 247 height 11
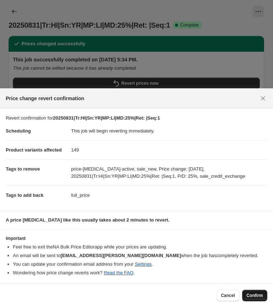
click at [253, 296] on span "Confirm" at bounding box center [255, 296] width 17 height 6
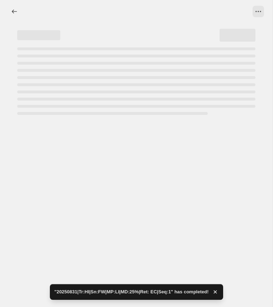
select select "percentage"
select select "collection"
select select "product_status"
select select "tag"
select select "not_equal"
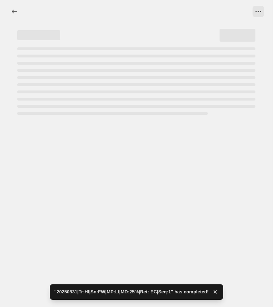
select select "tag"
select select "not_equal"
select select "tag"
select select "not_equal"
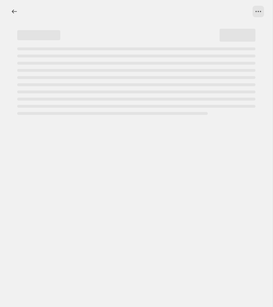
select select "percentage"
select select "collection"
select select "product_status"
select select "tag"
select select "not_equal"
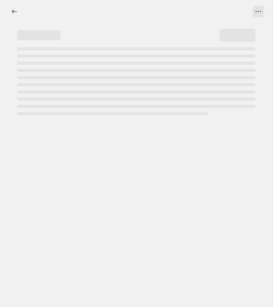
select select "tag"
select select "not_equal"
select select "tag"
select select "not_equal"
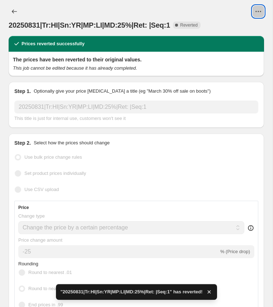
click at [259, 14] on icon "View actions for 20250831|Tr:HI|Sn:YR|MP:LI|MD:25%|Ret: |Seq:1" at bounding box center [258, 11] width 7 height 7
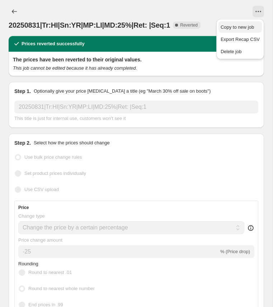
click at [244, 26] on span "Copy to new job" at bounding box center [237, 26] width 33 height 5
select select "percentage"
select select "collection"
select select "product_status"
select select "tag"
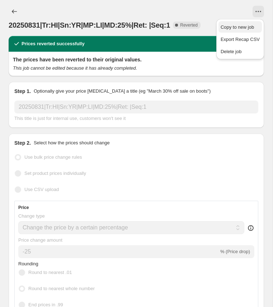
select select "not_equal"
select select "tag"
select select "not_equal"
select select "tag"
select select "not_equal"
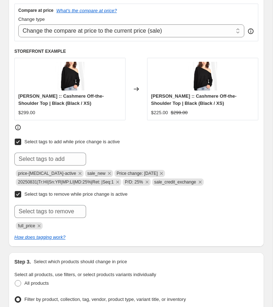
scroll to position [306, 0]
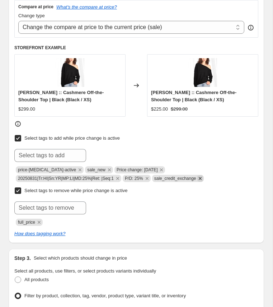
click at [204, 177] on icon "Remove sale_credit_exchange" at bounding box center [200, 178] width 6 height 6
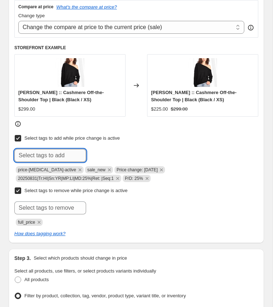
click at [68, 155] on input "text" at bounding box center [50, 155] width 72 height 13
paste input "sale_exchange_credit"
type input "sale_exchange_credit"
click at [107, 152] on span "sale_exchang..." at bounding box center [118, 154] width 32 height 5
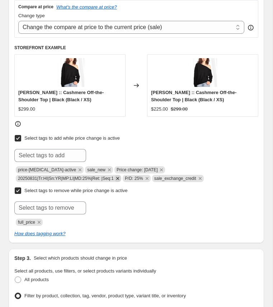
click at [121, 176] on icon "Remove 20250831|Tr:HI|Sn:YR|MP:LI|MD:25%|Ret: |Seq:1" at bounding box center [118, 178] width 6 height 6
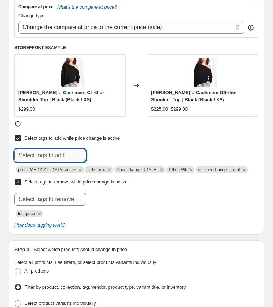
click at [56, 156] on input "text" at bounding box center [50, 155] width 72 height 13
paste input "20250831|Tr:HI|Sn:YR|MP:LI|MD:25%|Ret: EC|Seq:1"
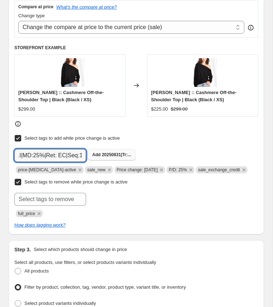
type input "20250831|Tr:HI|Sn:YR|MP:LI|MD:25%|Ret: EC|Seq:1"
click at [112, 154] on span "20250831|Tr:..." at bounding box center [116, 154] width 29 height 5
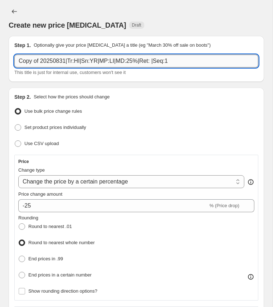
click at [86, 60] on input "Copy of 20250831|Tr:HI|Sn:YR|MP:LI|MD:25%|Ret: |Seq:1" at bounding box center [136, 61] width 244 height 13
paste input "20250831|Tr:HI|Sn:YR|MP:LI|MD:25%|Ret: EC"
type input "20250831|Tr:HI|Sn:YR|MP:LI|MD:25%|Ret: EC|Seq:1"
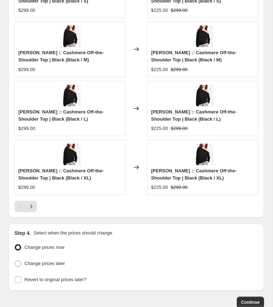
scroll to position [1030, 0]
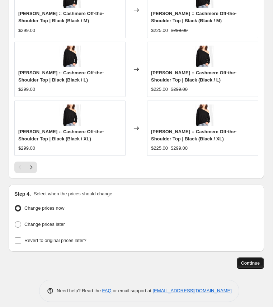
click at [253, 260] on span "Continue" at bounding box center [250, 263] width 19 height 6
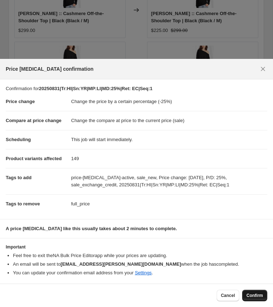
click at [259, 292] on button "Confirm" at bounding box center [254, 295] width 25 height 11
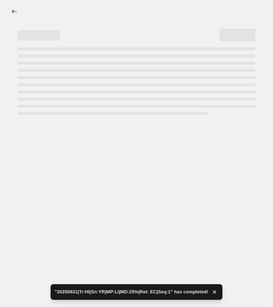
select select "percentage"
select select "collection"
select select "product_status"
select select "tag"
select select "not_equal"
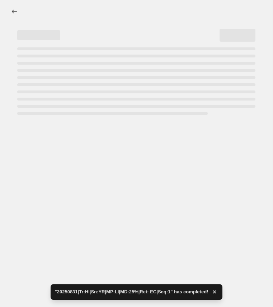
select select "tag"
select select "not_equal"
select select "tag"
select select "not_equal"
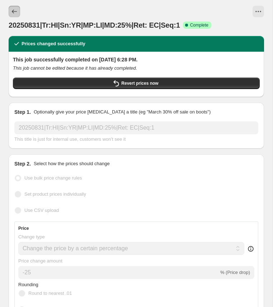
click at [12, 11] on icon "Price change jobs" at bounding box center [14, 11] width 7 height 7
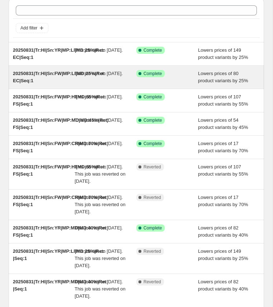
scroll to position [15, 0]
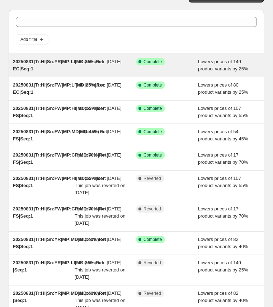
click at [65, 73] on div "20250831|Tr:HI|Sn:YR|MP:LI|MD:25%|Ret: EC|Seq:1" at bounding box center [44, 65] width 62 height 14
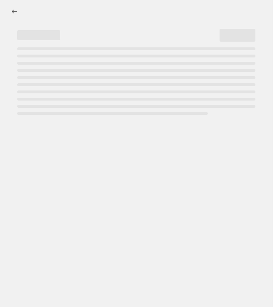
select select "percentage"
select select "collection"
select select "product_status"
select select "tag"
select select "not_equal"
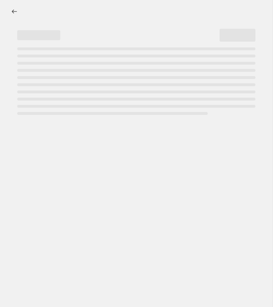
select select "tag"
select select "not_equal"
select select "tag"
select select "not_equal"
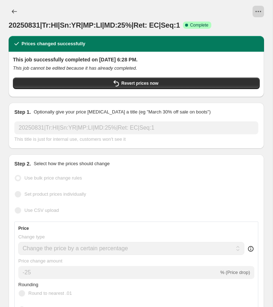
click at [256, 11] on icon "View actions for 20250831|Tr:HI|Sn:YR|MP:LI|MD:25%|Ret: EC|Seq:1" at bounding box center [256, 11] width 1 height 1
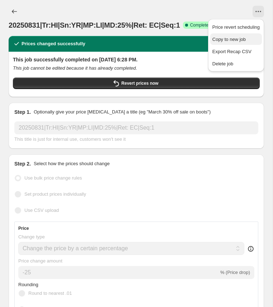
click at [229, 43] on button "Copy to new job" at bounding box center [237, 38] width 52 height 11
select select "percentage"
select select "collection"
select select "product_status"
select select "tag"
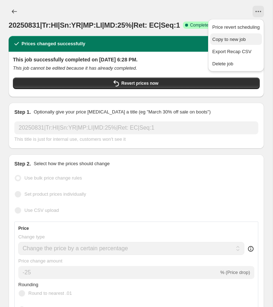
select select "not_equal"
select select "tag"
select select "not_equal"
select select "tag"
select select "not_equal"
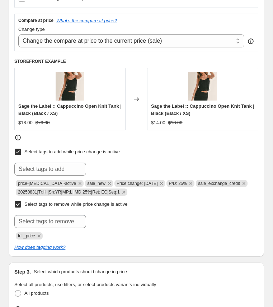
scroll to position [292, 0]
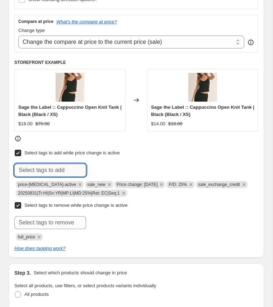
click at [75, 165] on input "text" at bounding box center [50, 170] width 72 height 13
paste input "20250831|Tr:HI|Sn:SS|MP:MD|MD:25%|Ret: EC|Seq:1"
type input "20250831|Tr:HI|Sn:SS|MP:MD|MD:25%|Ret: EC|Seq:1"
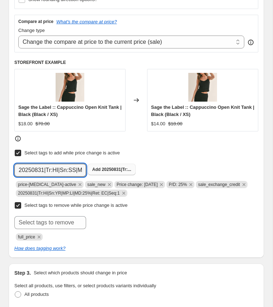
click at [112, 167] on span "20250831|Tr:..." at bounding box center [116, 169] width 29 height 5
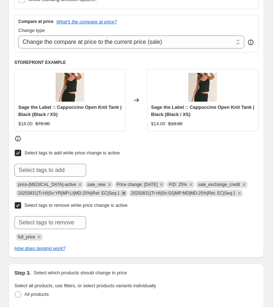
click at [127, 191] on icon "Remove 20250831|Tr:HI|Sn:YR|MP:LI|MD:25%|Ret: EC|Seq:1" at bounding box center [124, 193] width 6 height 6
click at [144, 227] on div "Submit full_price" at bounding box center [136, 228] width 244 height 24
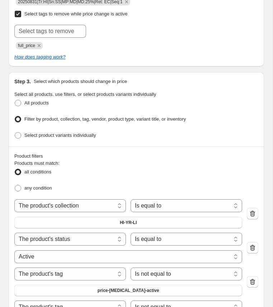
scroll to position [569, 0]
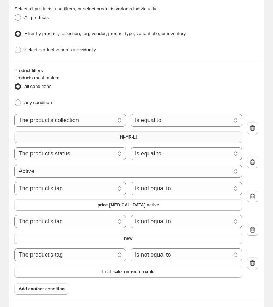
click at [133, 134] on span "HI-YR-LI" at bounding box center [128, 137] width 17 height 6
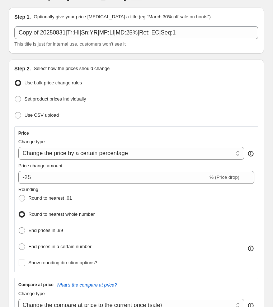
scroll to position [0, 0]
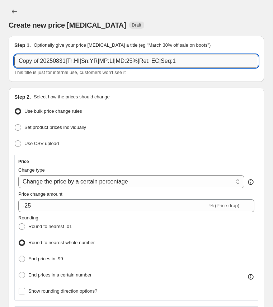
click at [79, 60] on input "Copy of 20250831|Tr:HI|Sn:YR|MP:LI|MD:25%|Ret: EC|Seq:1" at bounding box center [136, 61] width 244 height 13
paste input "20250831|Tr:HI|Sn:SS|MP:MD"
type input "20250831|Tr:HI|Sn:SS|MP:MD|MD:25%|Ret: EC|Seq:1"
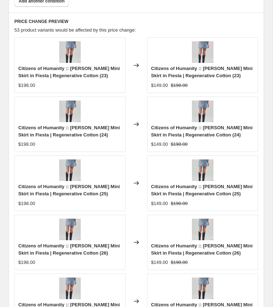
scroll to position [979, 0]
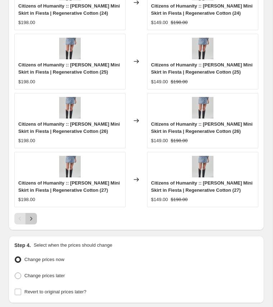
click at [34, 215] on icon "Next" at bounding box center [31, 218] width 7 height 7
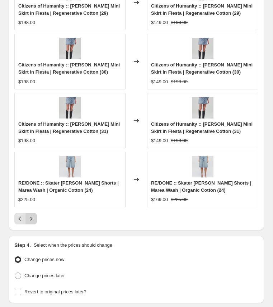
click at [34, 215] on icon "Next" at bounding box center [31, 218] width 7 height 7
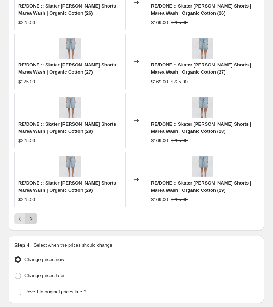
click at [34, 215] on icon "Next" at bounding box center [31, 218] width 7 height 7
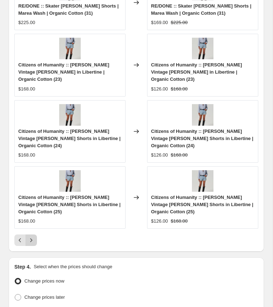
click at [34, 237] on icon "Next" at bounding box center [31, 240] width 7 height 7
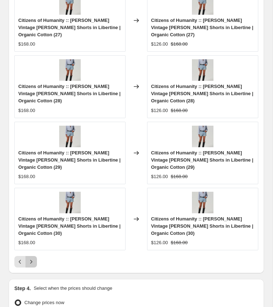
click at [34, 258] on icon "Next" at bounding box center [31, 261] width 7 height 7
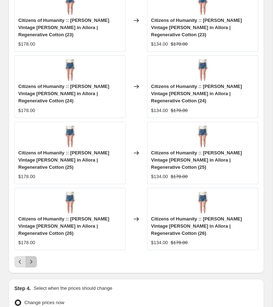
click at [34, 258] on icon "Next" at bounding box center [31, 261] width 7 height 7
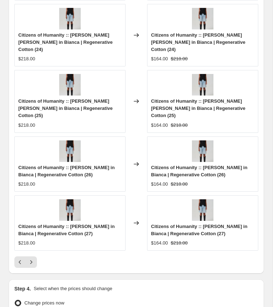
scroll to position [1030, 0]
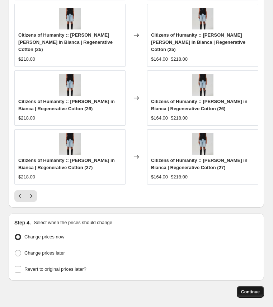
click at [257, 289] on span "Continue" at bounding box center [250, 292] width 19 height 6
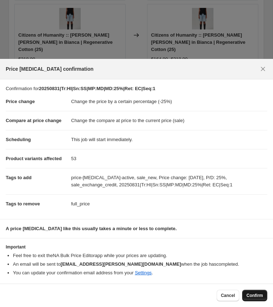
click at [256, 295] on span "Confirm" at bounding box center [255, 296] width 17 height 6
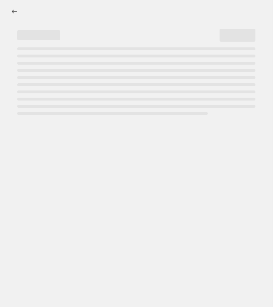
select select "percentage"
select select "collection"
select select "product_status"
select select "tag"
select select "not_equal"
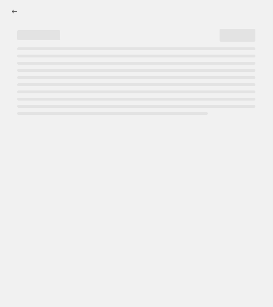
select select "tag"
select select "not_equal"
select select "tag"
select select "not_equal"
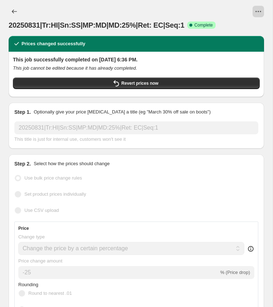
click at [260, 12] on icon "View actions for 20250831|Tr:HI|Sn:SS|MP:MD|MD:25%|Ret: EC|Seq:1" at bounding box center [258, 11] width 7 height 7
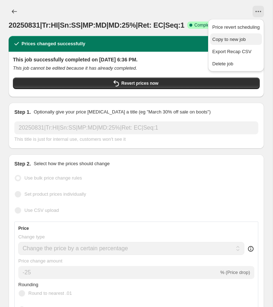
click at [236, 39] on span "Copy to new job" at bounding box center [229, 39] width 33 height 5
select select "percentage"
select select "collection"
select select "product_status"
select select "tag"
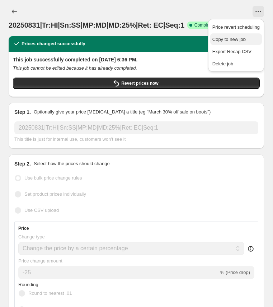
select select "not_equal"
select select "tag"
select select "not_equal"
select select "tag"
select select "not_equal"
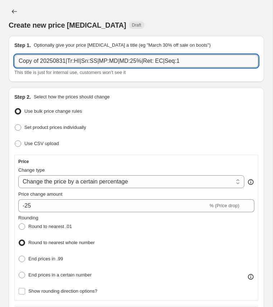
click at [53, 58] on input "Copy of 20250831|Tr:HI|Sn:SS|MP:MD|MD:25%|Ret: EC|Seq:1" at bounding box center [136, 61] width 244 height 13
paste input "20250831|Tr:HI|Sn:SS|MP:LI|MD:1"
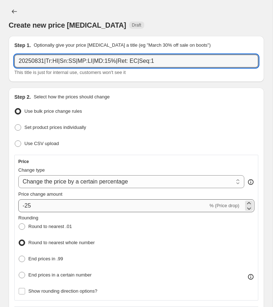
type input "20250831|Tr:HI|Sn:SS|MP:LI|MD:15%|Ret: EC|Seq:1"
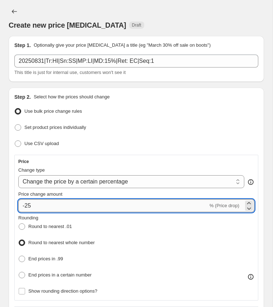
click at [28, 205] on input "-25" at bounding box center [113, 205] width 190 height 13
type input "-15"
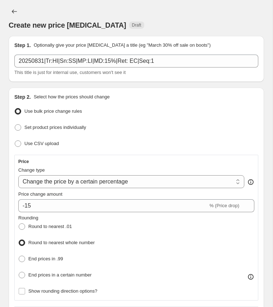
click at [125, 232] on div "Rounding Round to nearest .01 Round to nearest whole number End prices in .99 E…" at bounding box center [136, 247] width 236 height 66
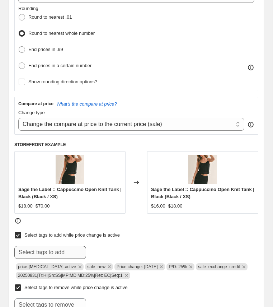
scroll to position [210, 0]
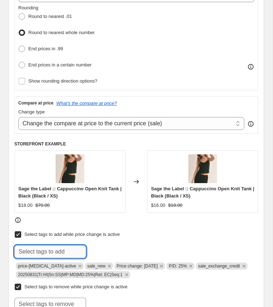
click at [56, 252] on input "text" at bounding box center [50, 251] width 72 height 13
paste input "20250831|Tr:HI|Sn:SS|MP:LI|MD:15%|Ret: EC|Seq:1"
type input "20250831|Tr:HI|Sn:SS|MP:LI|MD:15%|Ret: EC|Seq:1"
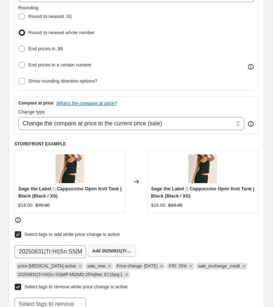
click at [107, 245] on button "Add 20250831|Tr:..." at bounding box center [112, 250] width 48 height 11
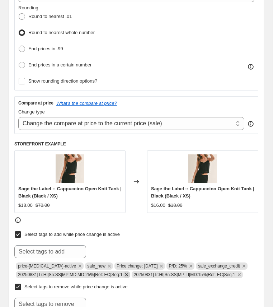
click at [128, 273] on icon "Remove 20250831|Tr:HI|Sn:SS|MP:MD|MD:25%|Ret: EC|Seq:1" at bounding box center [126, 274] width 3 height 3
copy span "P/D: 25%"
drag, startPoint x: 167, startPoint y: 263, endPoint x: 186, endPoint y: 265, distance: 19.2
click at [186, 265] on span "P/D: 25%" at bounding box center [178, 266] width 18 height 5
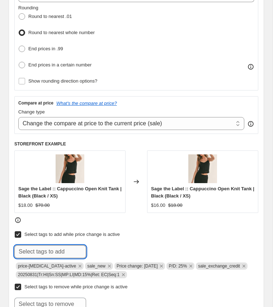
click at [47, 249] on input "text" at bounding box center [50, 251] width 72 height 13
paste input "P/D: 25%"
click at [35, 249] on input "P/D: 25%" at bounding box center [50, 251] width 72 height 13
type input "P/D: 15%"
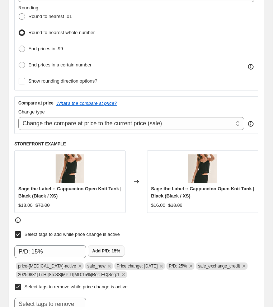
click at [107, 249] on span "P/D: 15%" at bounding box center [111, 251] width 18 height 5
click at [191, 264] on icon "Remove P/D: 25%" at bounding box center [191, 266] width 6 height 6
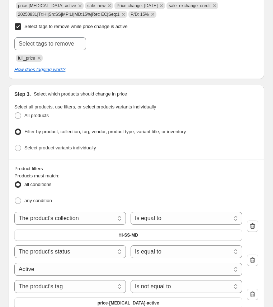
scroll to position [471, 0]
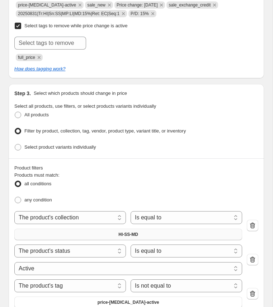
click at [123, 232] on span "HI-SS-MD" at bounding box center [129, 235] width 20 height 6
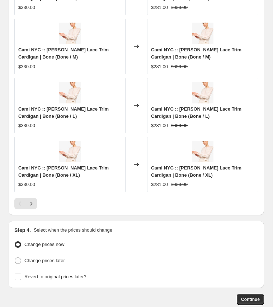
scroll to position [1030, 0]
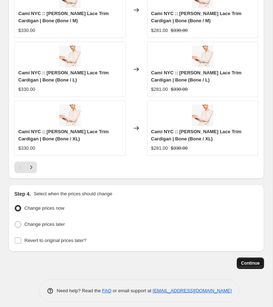
click at [254, 260] on span "Continue" at bounding box center [250, 263] width 19 height 6
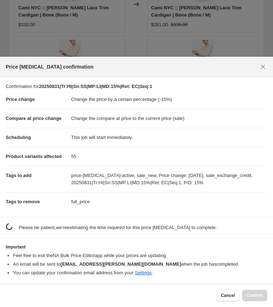
scroll to position [0, 0]
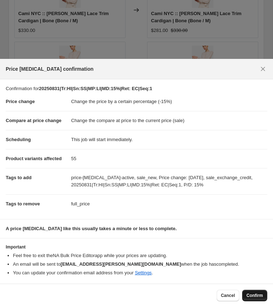
click at [255, 299] on button "Confirm" at bounding box center [254, 295] width 25 height 11
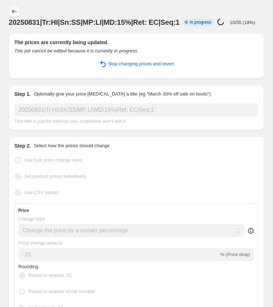
click at [17, 13] on icon "Price change jobs" at bounding box center [14, 11] width 7 height 7
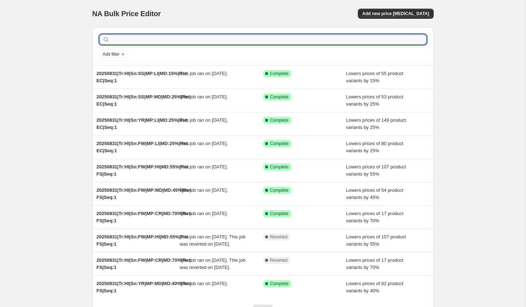
click at [125, 38] on input "text" at bounding box center [268, 39] width 315 height 10
type input "bodysuit"
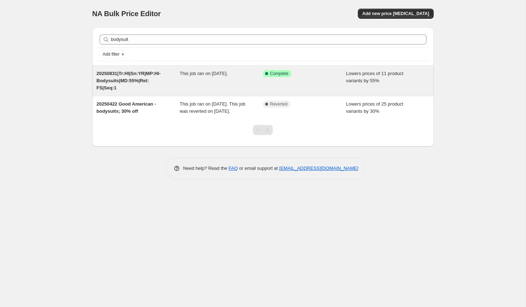
click at [115, 77] on div "20250831|Tr:HI|Sn:YR|MP:HI-Bodysuits|MD:55%|Ret: FS|Seq:1" at bounding box center [138, 81] width 83 height 22
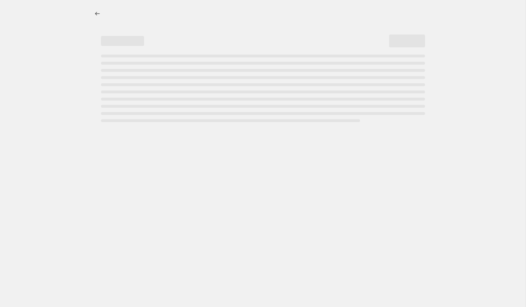
select select "percentage"
select select "collection"
select select "product_status"
select select "tag"
select select "not_equal"
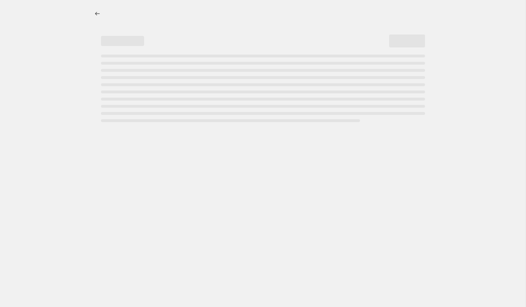
select select "tag"
select select "not_equal"
select select "tag"
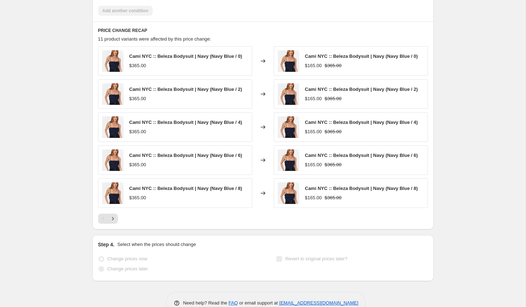
scroll to position [674, 0]
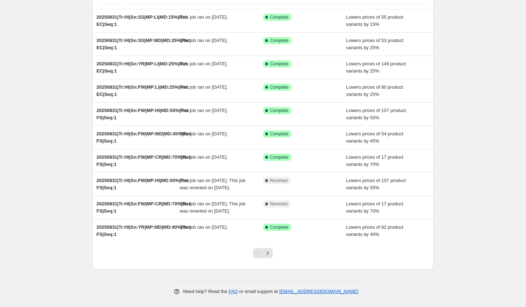
scroll to position [77, 0]
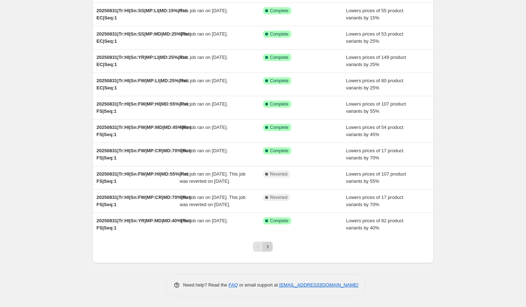
click at [269, 245] on icon "Next" at bounding box center [267, 246] width 7 height 7
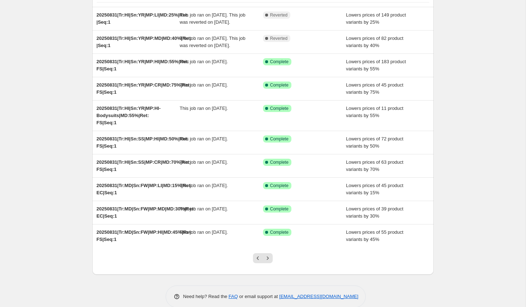
scroll to position [68, 0]
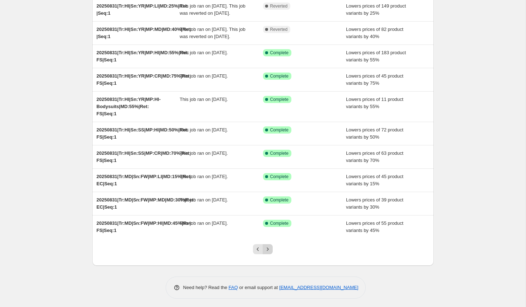
click at [268, 253] on icon "Next" at bounding box center [267, 249] width 7 height 7
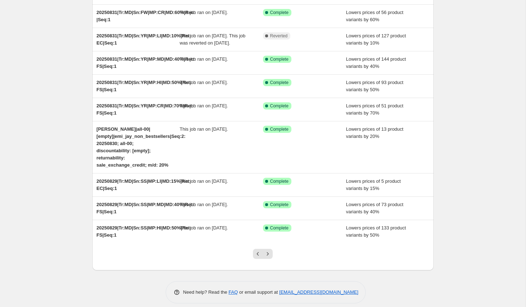
scroll to position [87, 0]
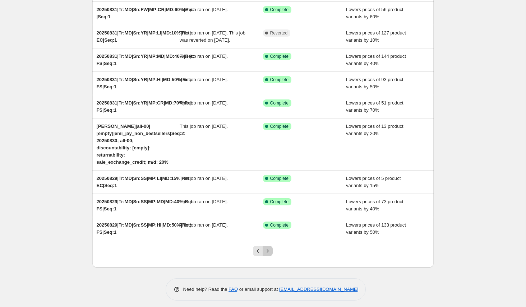
click at [268, 255] on icon "Next" at bounding box center [267, 251] width 7 height 7
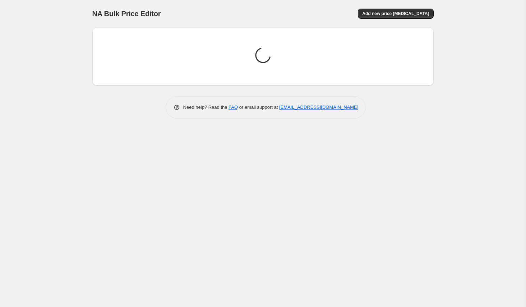
scroll to position [0, 0]
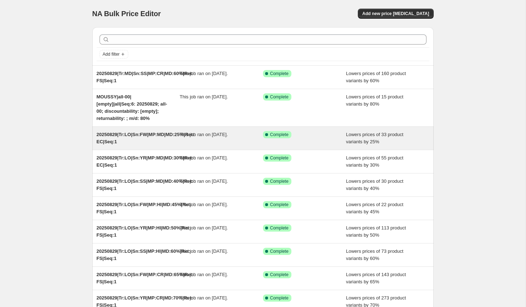
click at [158, 140] on span "20250829|Tr:LO|Sn:FW|MP:MD|MD:25%|Ret: EC|Seq:1" at bounding box center [146, 138] width 98 height 13
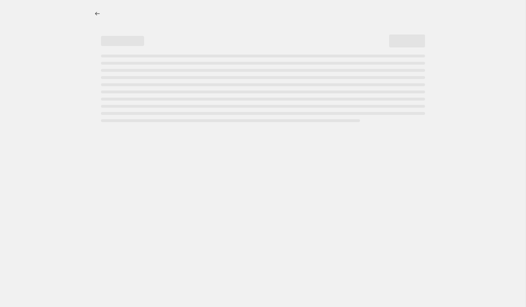
select select "percentage"
select select "collection"
select select "product_status"
select select "tag"
select select "not_equal"
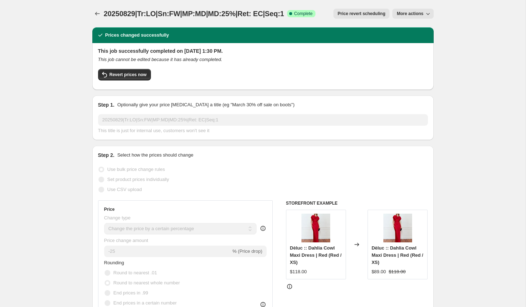
click at [413, 13] on span "More actions" at bounding box center [410, 14] width 27 height 6
click at [408, 29] on span "Copy to new job" at bounding box center [412, 28] width 33 height 5
select select "percentage"
select select "collection"
select select "product_status"
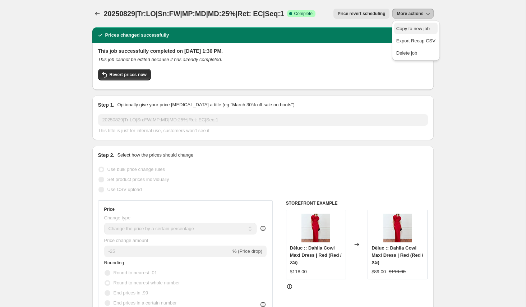
select select "tag"
select select "not_equal"
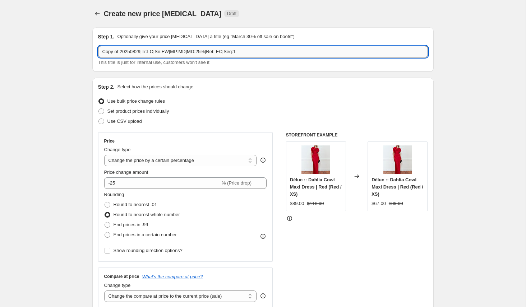
click at [174, 52] on input "Copy of 20250829|Tr:LO|Sn:FW|MP:MD|MD:25%|Ret: EC|Seq:1" at bounding box center [263, 51] width 330 height 11
paste input "20250829|Tr:LO|Sn:FW|MP:LI|MD:1"
type input "20250829|Tr:LO|Sn:FW|MP:LI|MD:15%|Ret: EC|Seq:1"
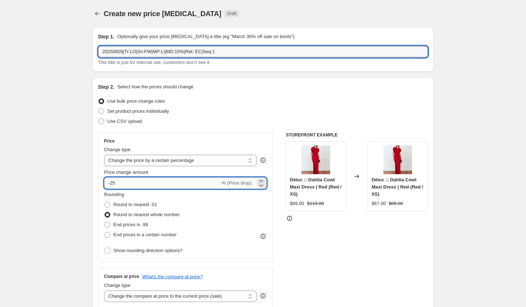
click at [112, 184] on input "-25" at bounding box center [162, 182] width 116 height 11
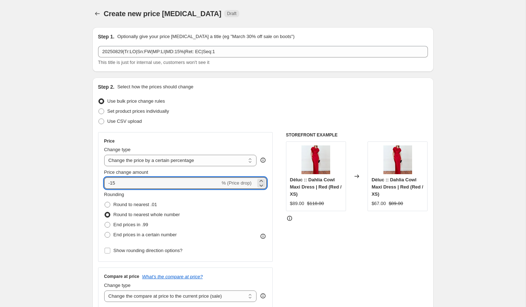
type input "-15"
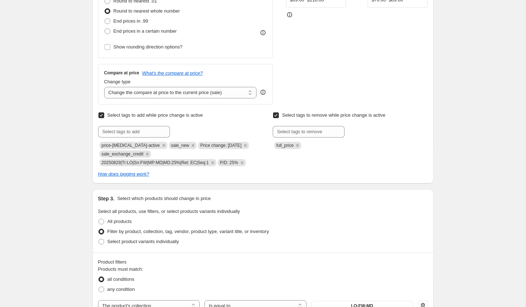
scroll to position [203, 0]
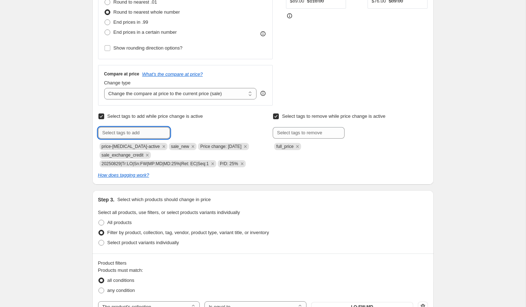
click at [153, 134] on input "text" at bounding box center [134, 132] width 72 height 11
paste input "20250829|Tr:LO|Sn:FW|MP:LI|MD:15%|Ret: EC|Seq:1"
type input "20250829|Tr:LO|Sn:FW|MP:LI|MD:15%|Ret: EC|Seq:1"
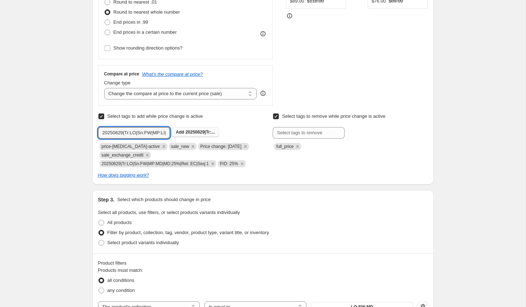
click at [193, 131] on span "20250829|Tr:..." at bounding box center [199, 132] width 29 height 5
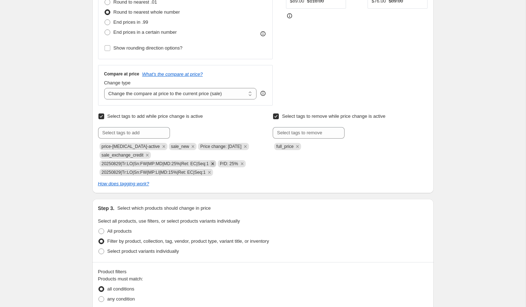
click at [214, 164] on icon "Remove 20250829|Tr:LO|Sn:FW|MP:MD|MD:25%|Ret: EC|Seq:1" at bounding box center [212, 163] width 3 height 3
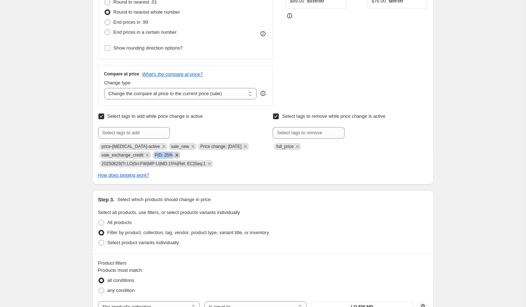
copy span "P/D: 25%"
drag, startPoint x: 157, startPoint y: 155, endPoint x: 177, endPoint y: 156, distance: 19.8
click at [177, 156] on span "P/D: 25%" at bounding box center [166, 155] width 28 height 7
click at [131, 131] on input "text" at bounding box center [134, 132] width 72 height 11
paste input "P/D: 25%"
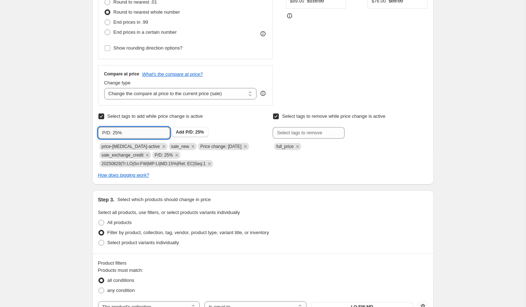
click at [116, 133] on input "P/D: 25%" at bounding box center [134, 132] width 72 height 11
type input "P/D: 15%"
click at [181, 129] on span "Add P/D: 15%" at bounding box center [190, 132] width 28 height 6
click at [178, 154] on icon "Remove P/D: 25%" at bounding box center [176, 155] width 3 height 3
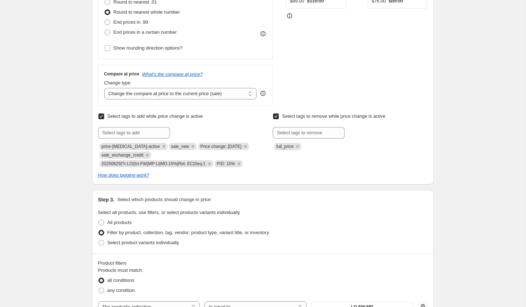
copy span "Price change: 8-29-25"
drag, startPoint x: 193, startPoint y: 147, endPoint x: 239, endPoint y: 145, distance: 46.4
click at [239, 145] on span "Price change: 8-29-25" at bounding box center [220, 146] width 41 height 5
click at [132, 135] on input "text" at bounding box center [134, 132] width 72 height 11
paste input "Price change: 8-29-25"
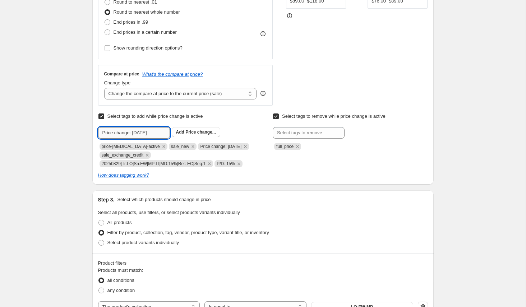
click at [144, 133] on input "Price change: 8-29-25" at bounding box center [134, 132] width 72 height 11
type input "Price change: [DATE]"
click at [202, 131] on span "Price change..." at bounding box center [200, 132] width 31 height 5
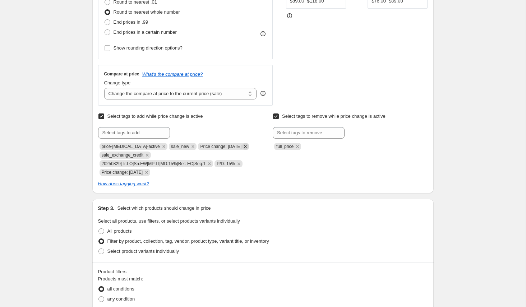
click at [244, 146] on icon "Remove Price change: 8-29-25" at bounding box center [245, 146] width 3 height 3
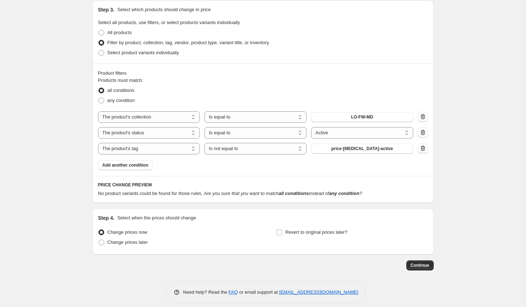
scroll to position [400, 0]
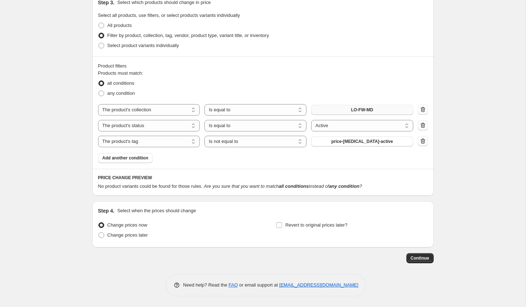
click at [350, 107] on button "LO-FW-MD" at bounding box center [362, 110] width 102 height 10
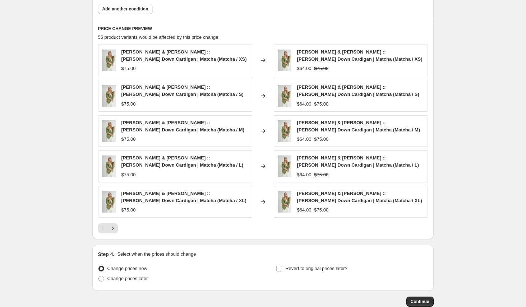
scroll to position [592, 0]
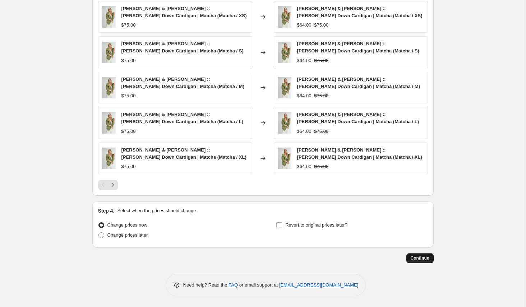
click at [420, 256] on span "Continue" at bounding box center [420, 258] width 19 height 6
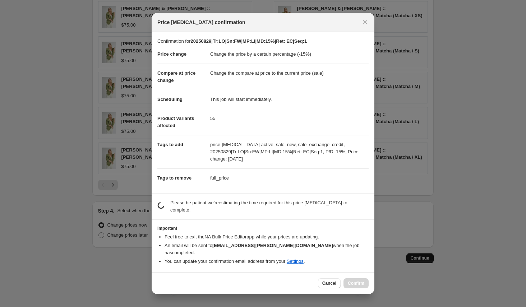
scroll to position [0, 0]
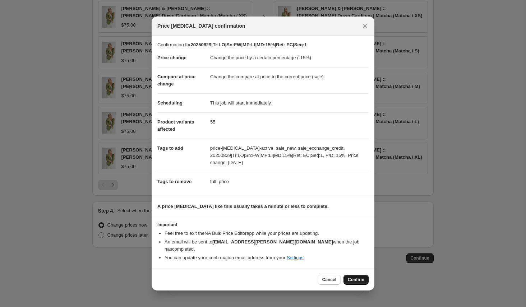
click at [357, 278] on span "Confirm" at bounding box center [356, 280] width 17 height 6
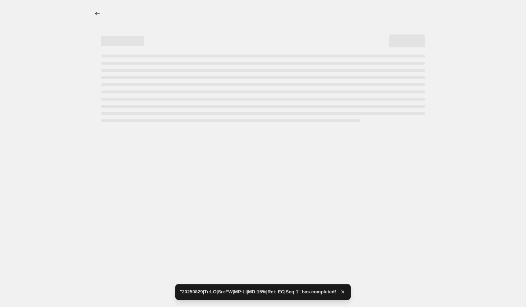
select select "percentage"
select select "collection"
select select "product_status"
select select "tag"
select select "not_equal"
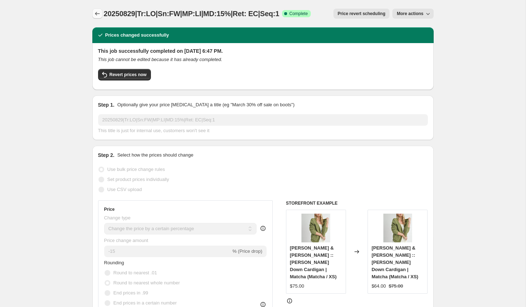
click at [99, 12] on icon "Price change jobs" at bounding box center [97, 13] width 7 height 7
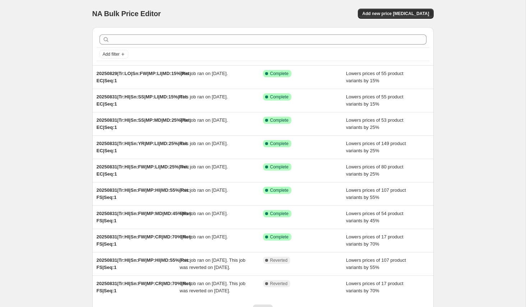
click at [59, 91] on div "NA Bulk Price Editor. This page is ready NA Bulk Price Editor Add new price cha…" at bounding box center [263, 185] width 526 height 370
